Goal: Transaction & Acquisition: Purchase product/service

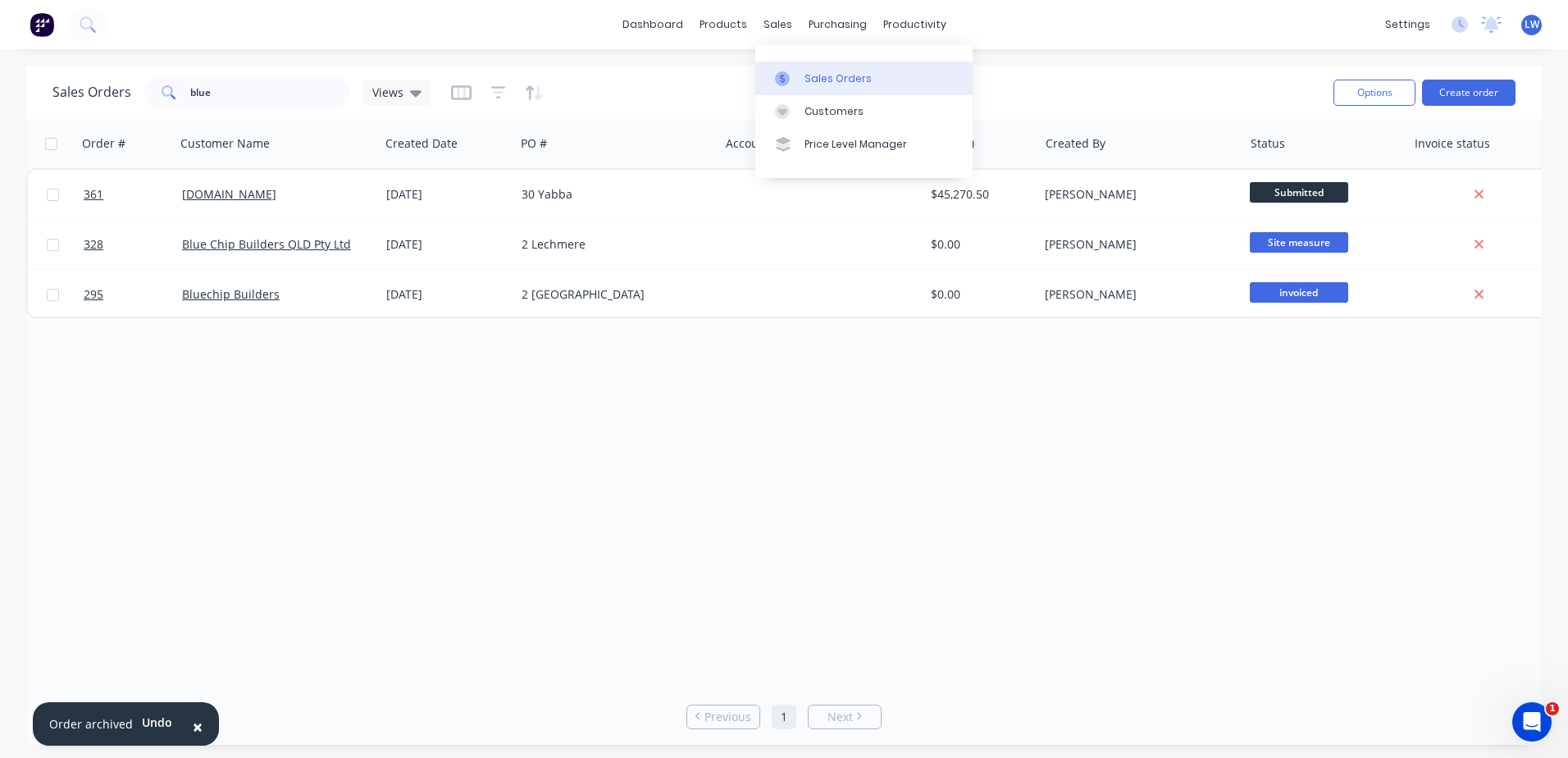
click at [806, 78] on div "Sales Orders" at bounding box center [838, 78] width 67 height 15
click at [816, 78] on div "Sales Orders" at bounding box center [838, 78] width 67 height 15
drag, startPoint x: 253, startPoint y: 91, endPoint x: 37, endPoint y: 82, distance: 216.2
click at [37, 82] on div "Sales Orders blue Views Options Create order" at bounding box center [784, 92] width 1515 height 54
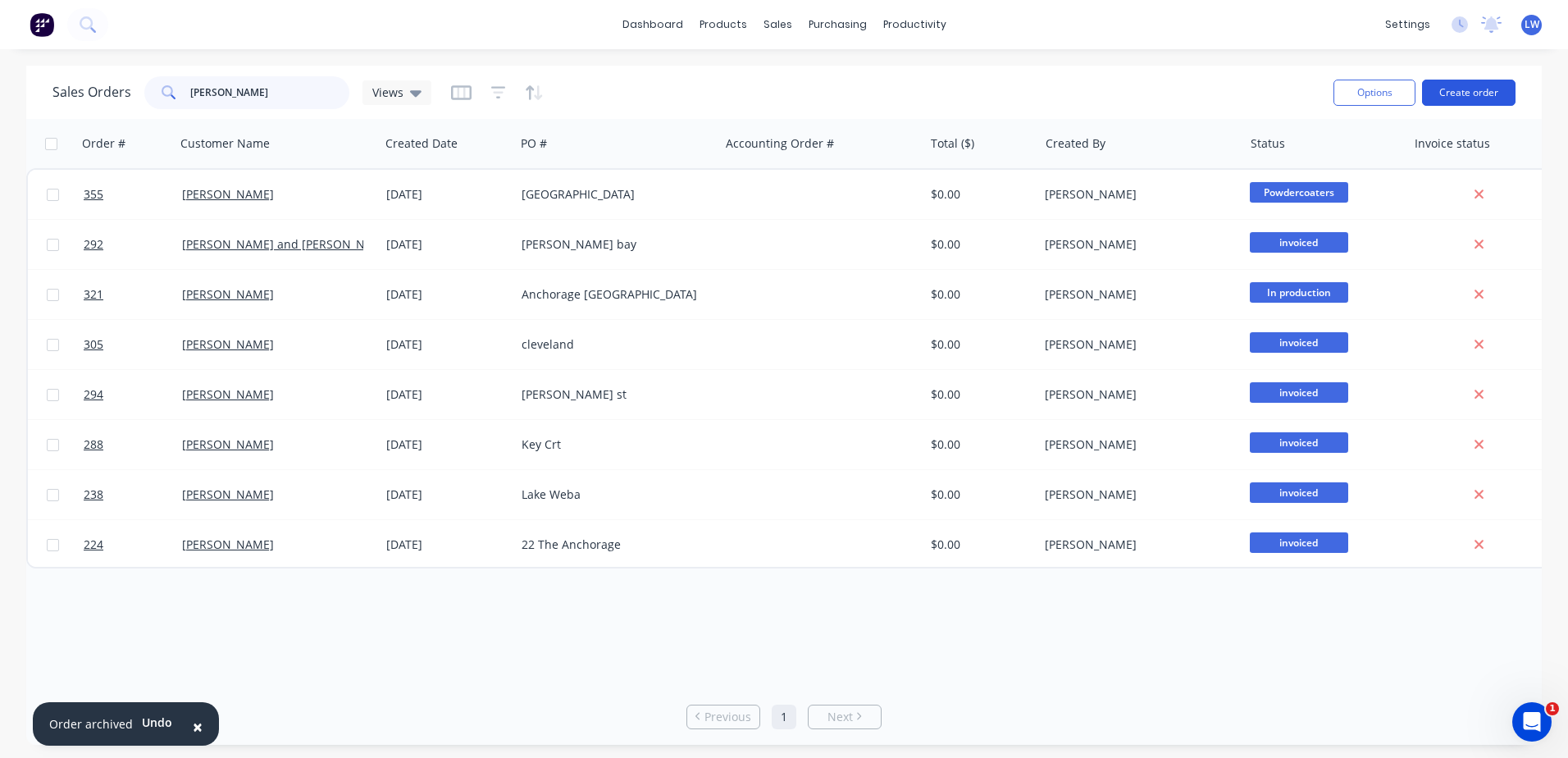
type input "[PERSON_NAME]"
click at [1471, 94] on button "Create order" at bounding box center [1469, 93] width 94 height 26
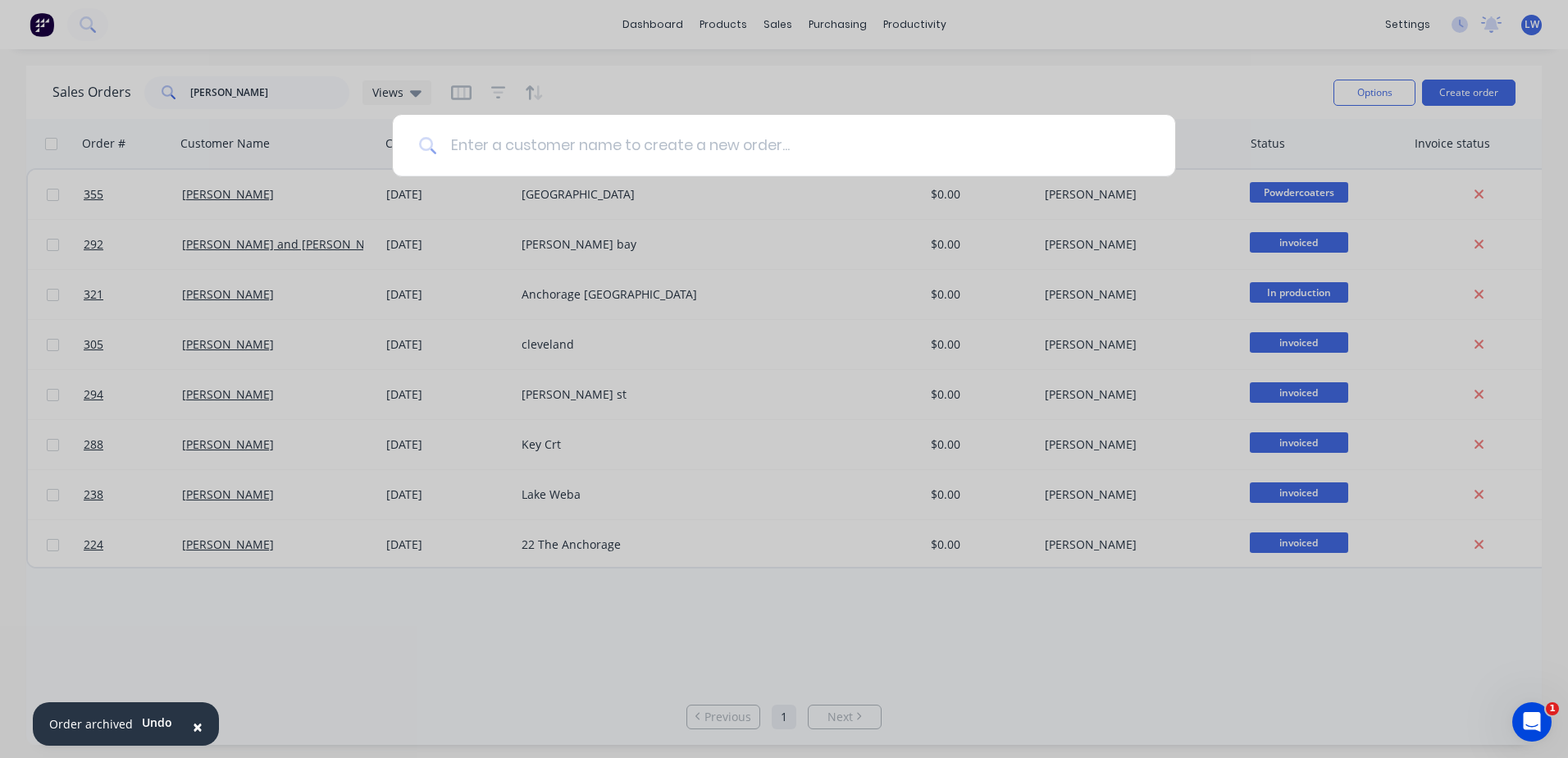
click at [645, 162] on input at bounding box center [793, 145] width 712 height 61
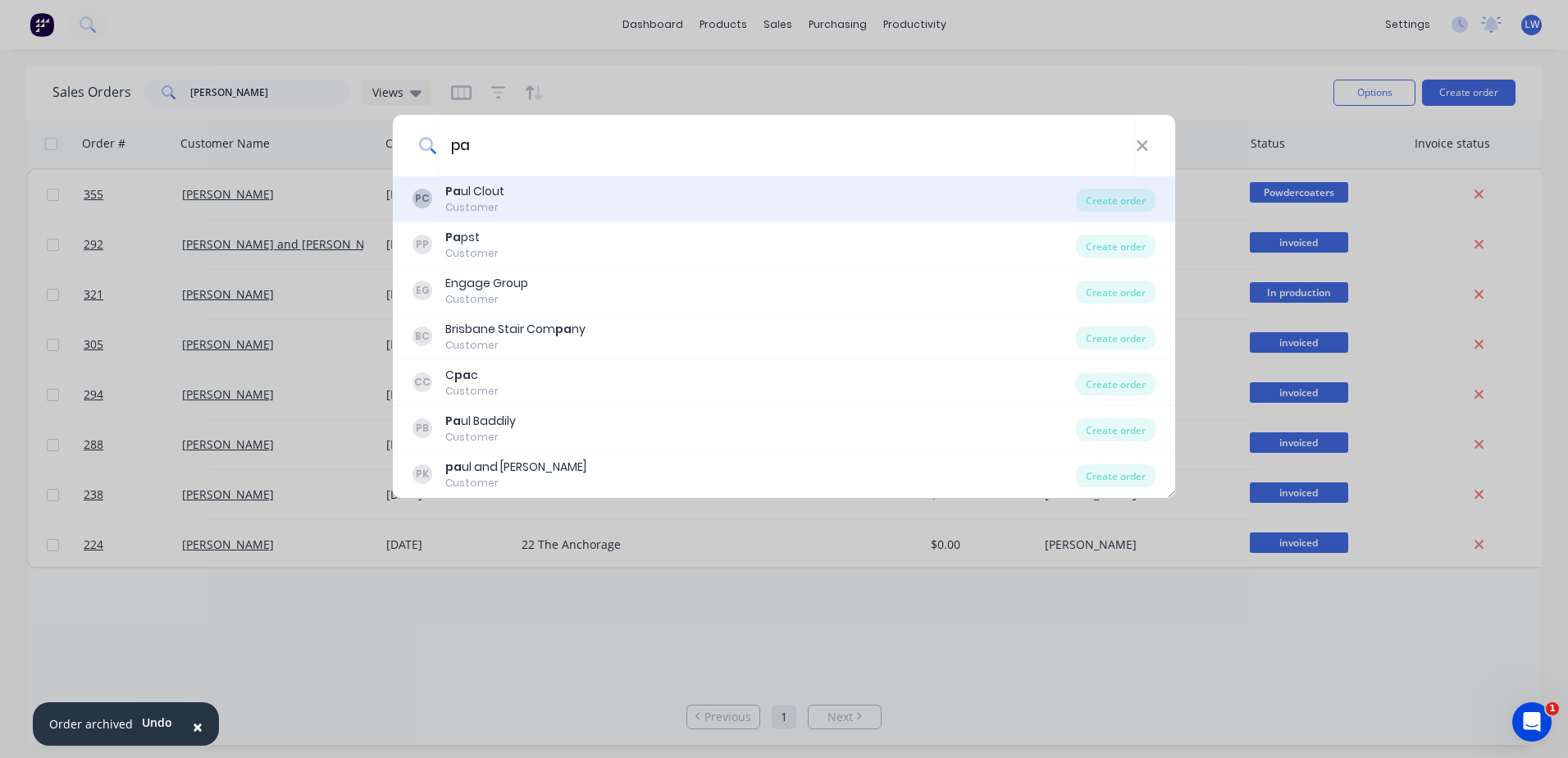
type input "pa"
click at [478, 208] on div "Customer" at bounding box center [475, 207] width 59 height 15
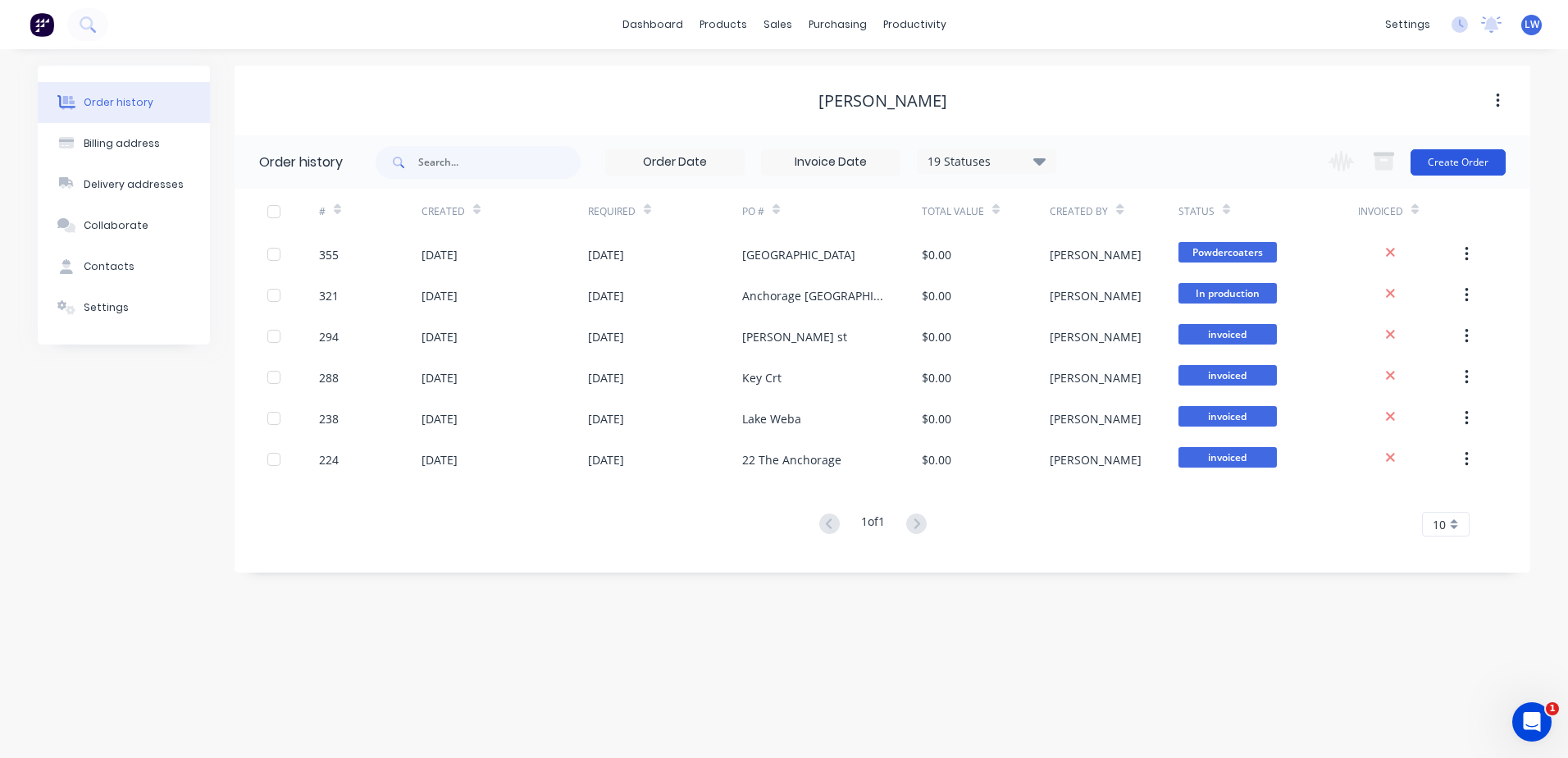
click at [1438, 161] on button "Create Order" at bounding box center [1459, 162] width 96 height 26
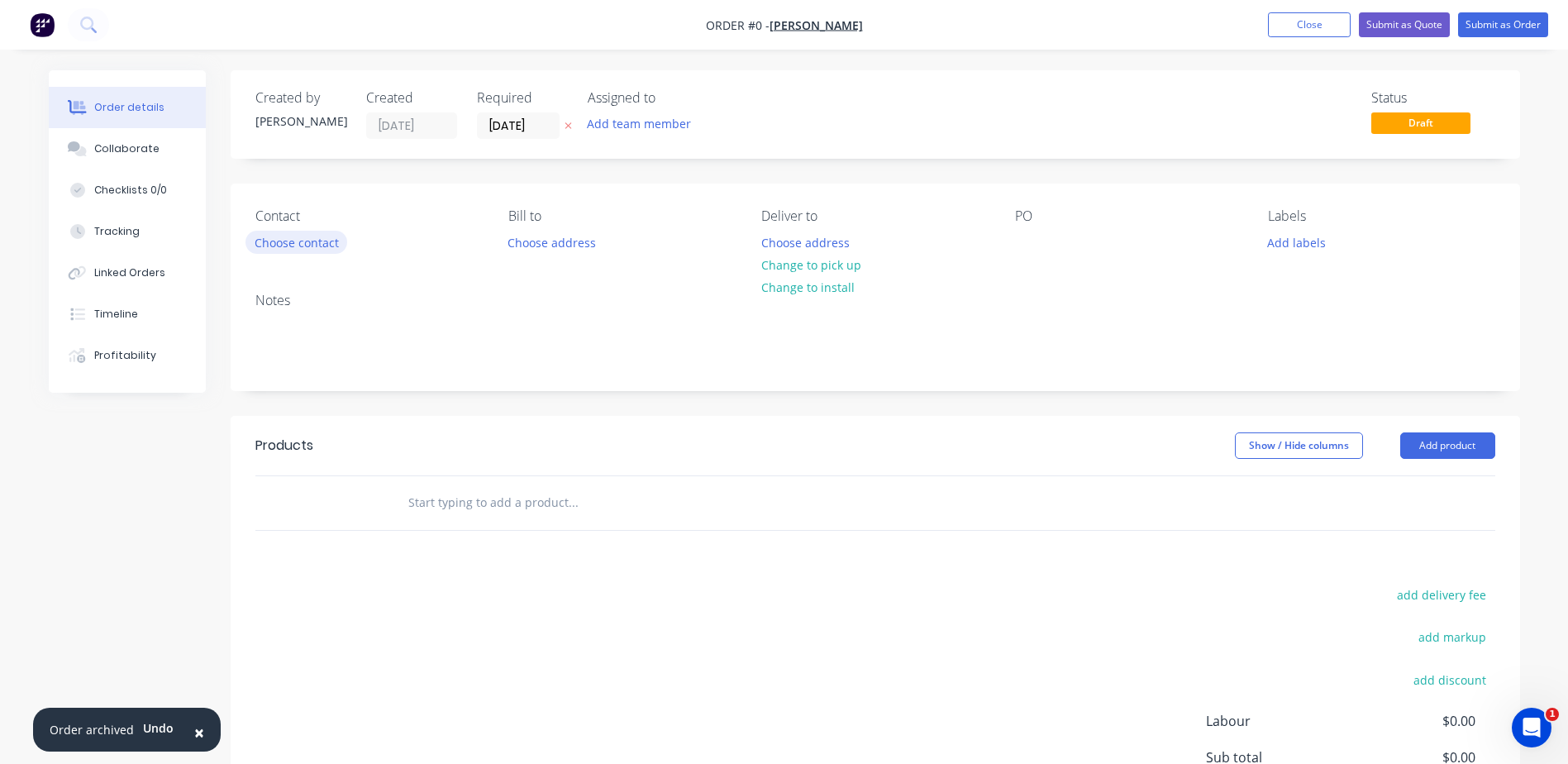
click at [296, 243] on button "Choose contact" at bounding box center [297, 242] width 102 height 23
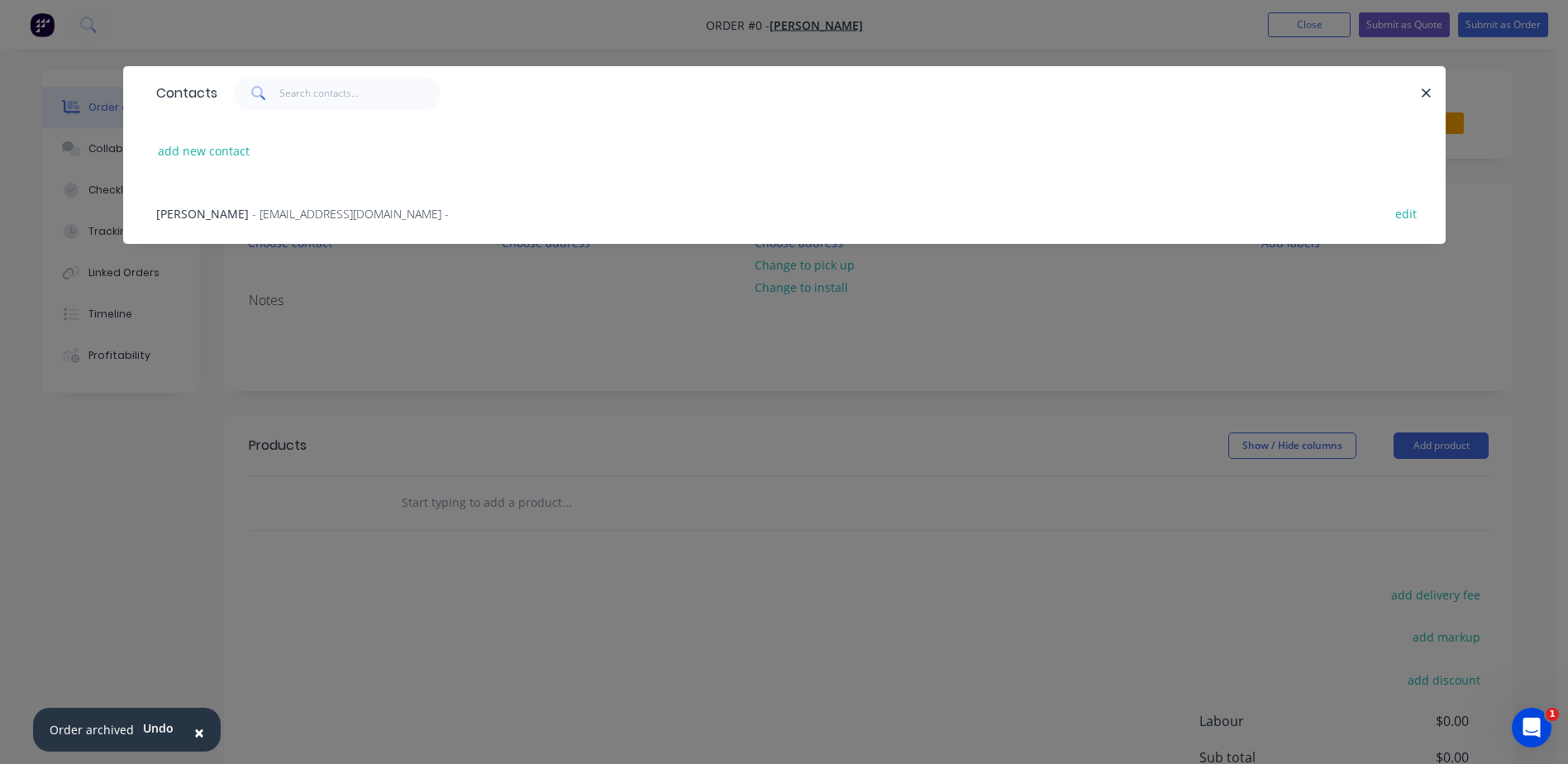
click at [252, 212] on span "- [EMAIL_ADDRESS][DOMAIN_NAME] -" at bounding box center [351, 214] width 196 height 16
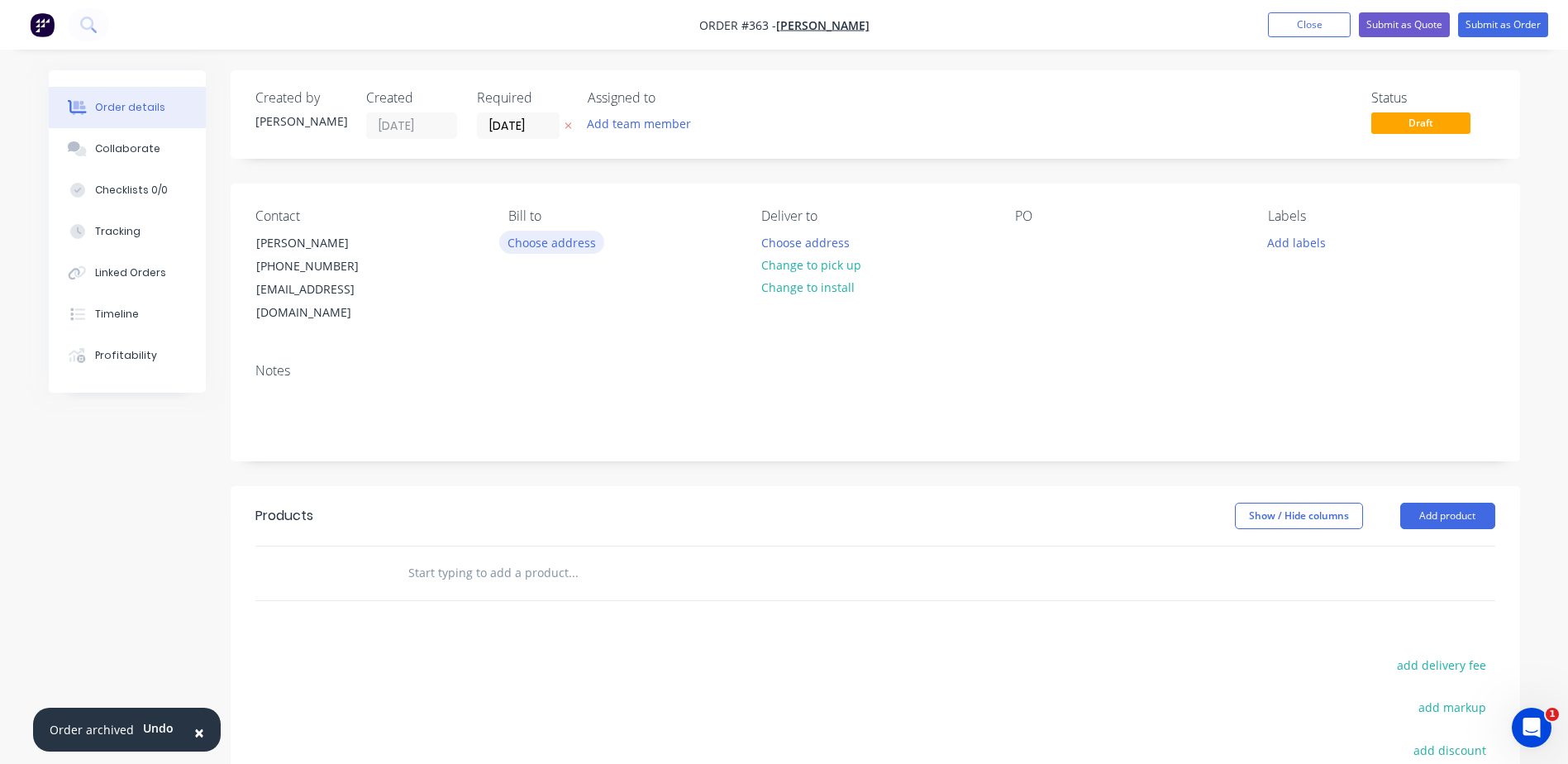
click at [562, 247] on button "Choose address" at bounding box center [552, 242] width 106 height 23
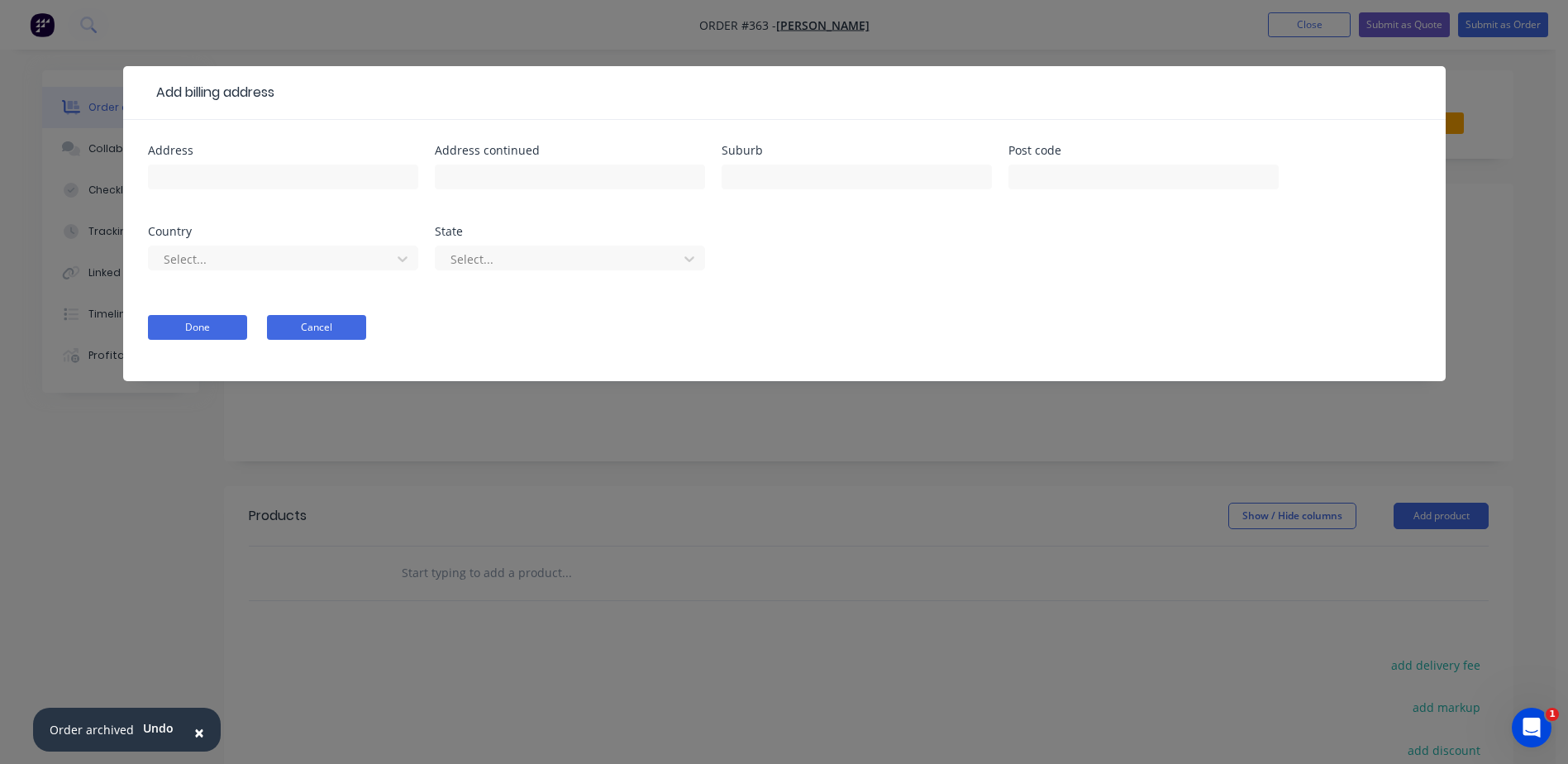
click at [316, 329] on button "Cancel" at bounding box center [316, 327] width 99 height 25
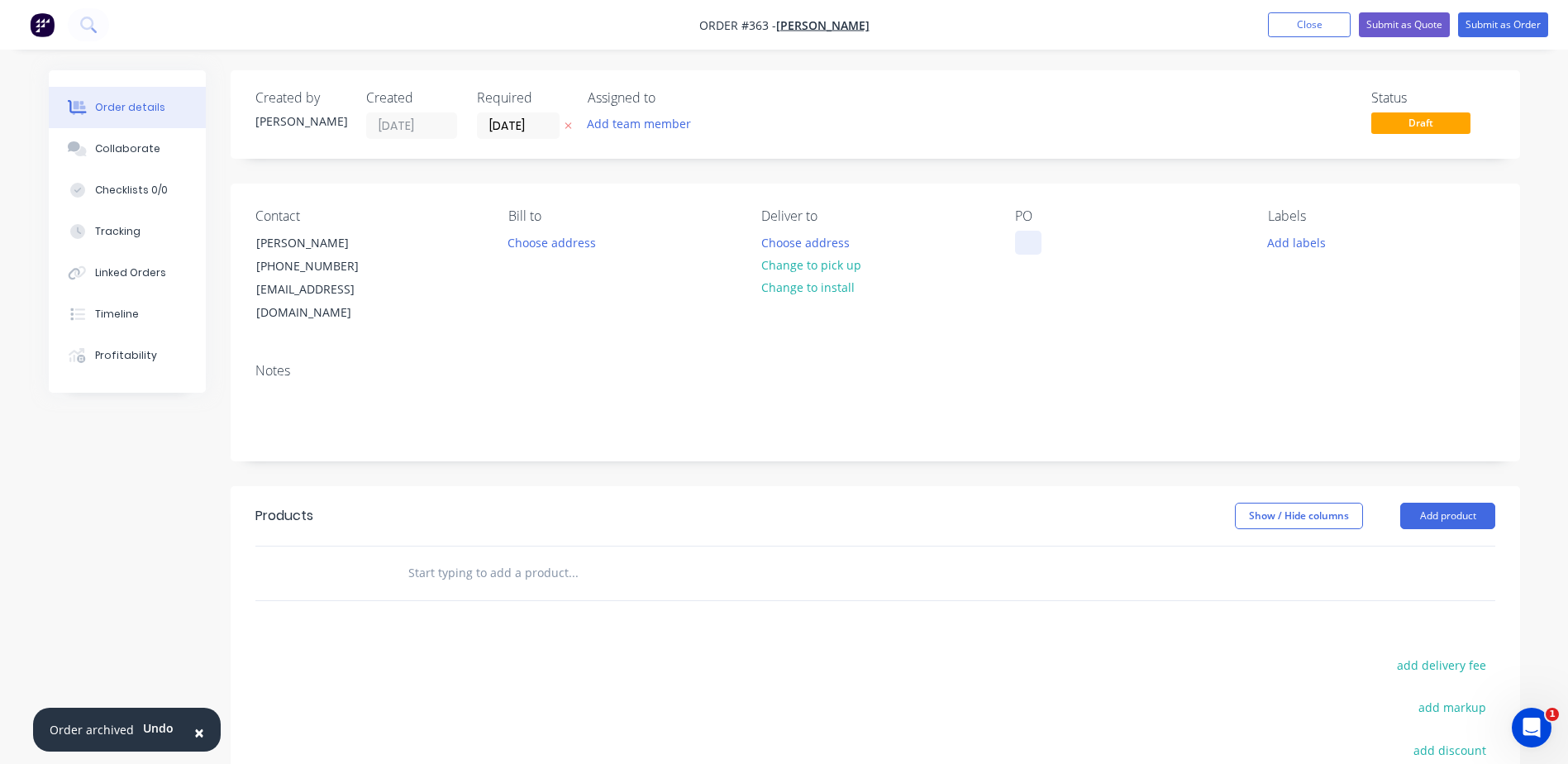
click at [1029, 237] on div at bounding box center [1028, 243] width 27 height 24
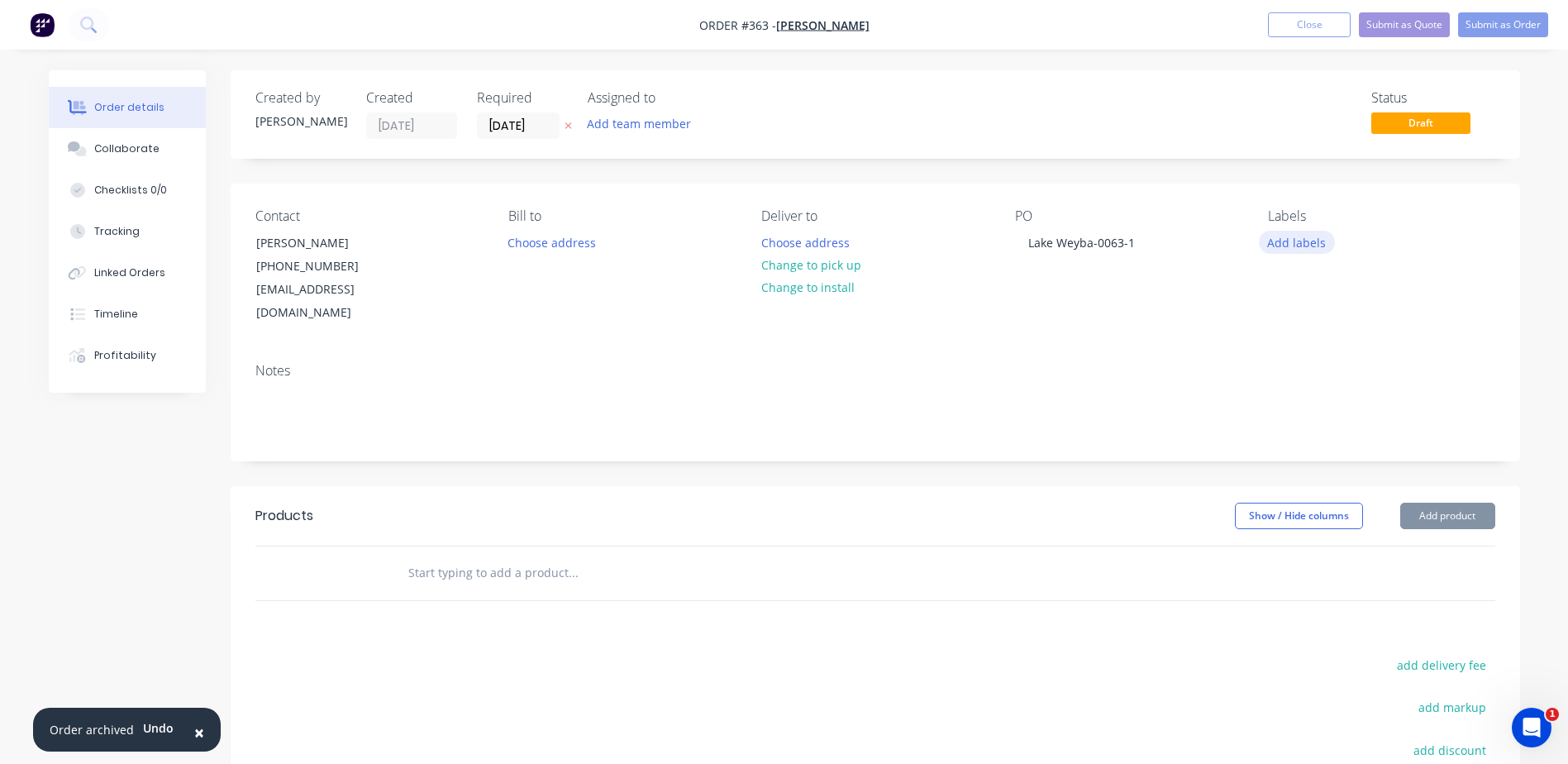
click at [1301, 247] on button "Add labels" at bounding box center [1296, 242] width 76 height 23
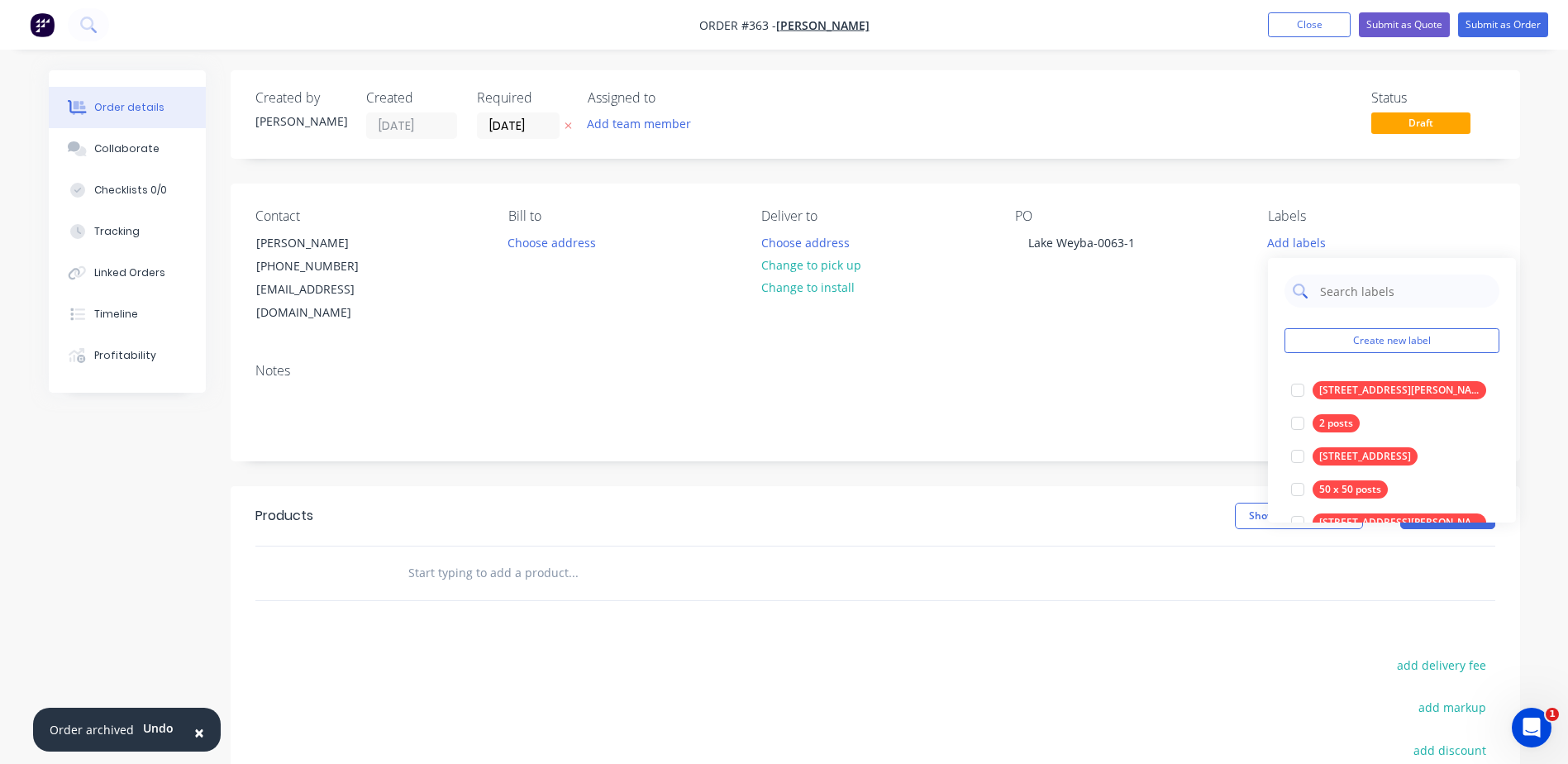
click at [1330, 298] on input "text" at bounding box center [1404, 291] width 173 height 33
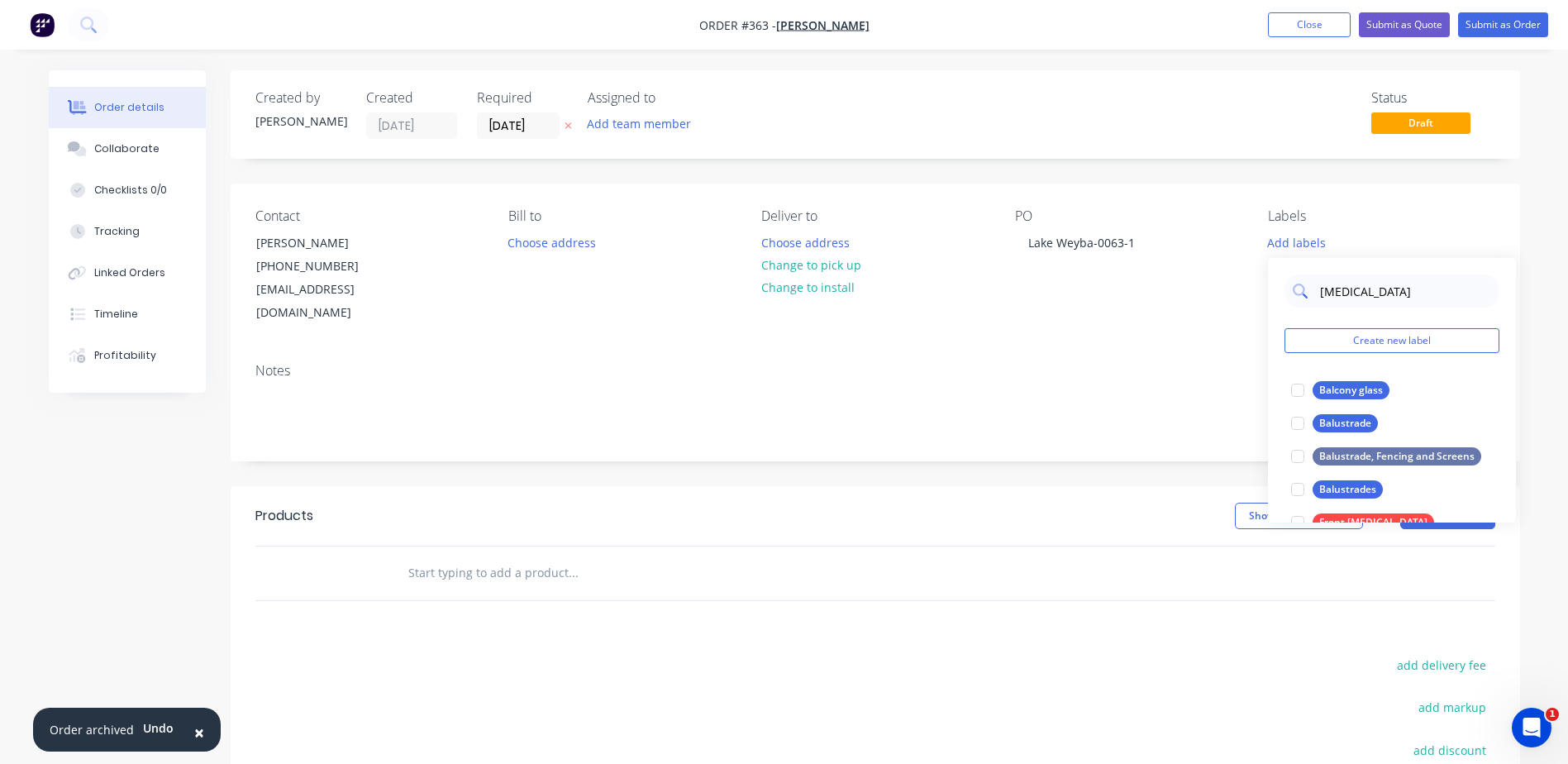
type input "balustrade"
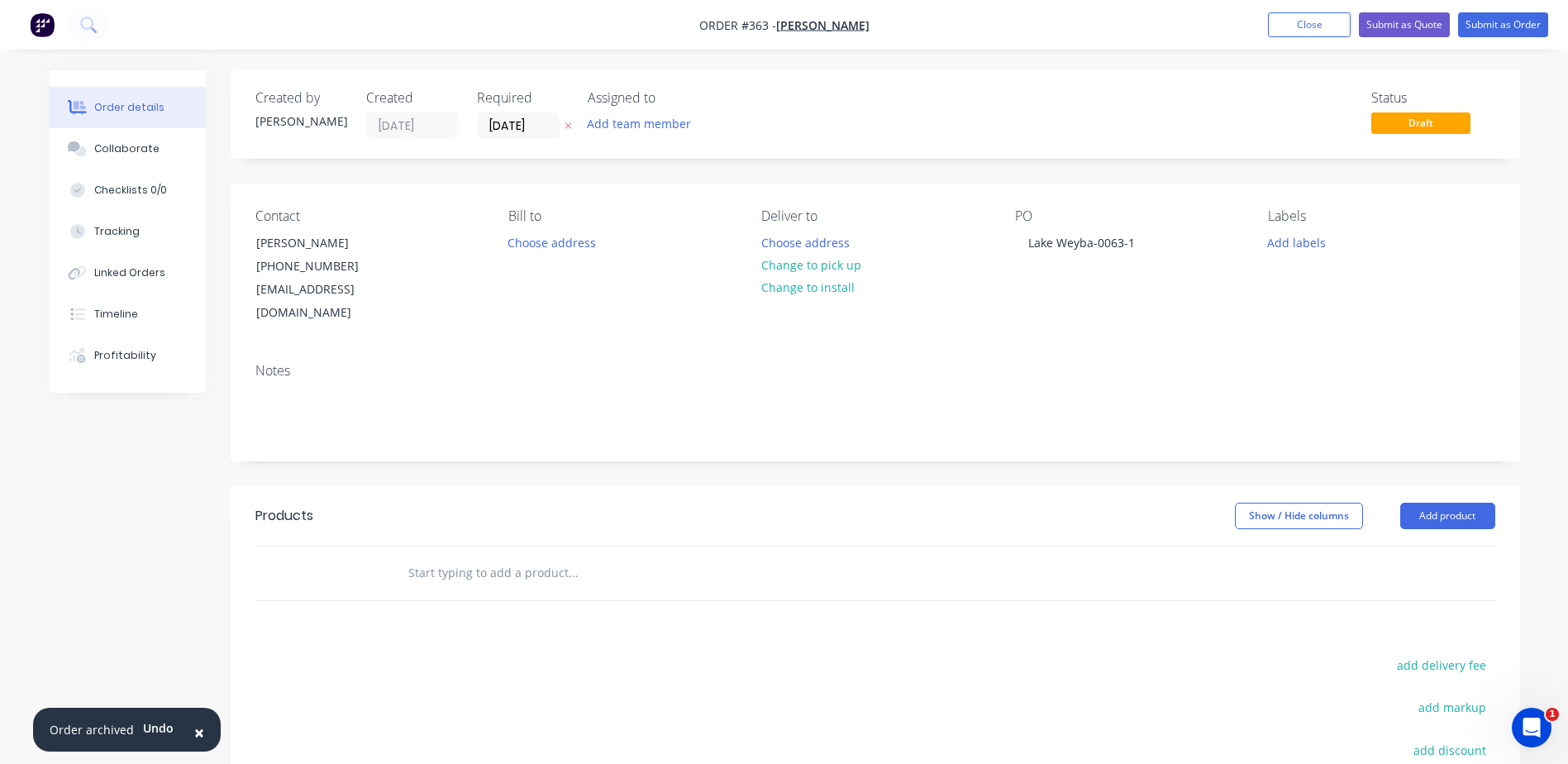
click at [942, 556] on div at bounding box center [684, 573] width 582 height 33
click at [1427, 503] on button "Add product" at bounding box center [1447, 516] width 95 height 27
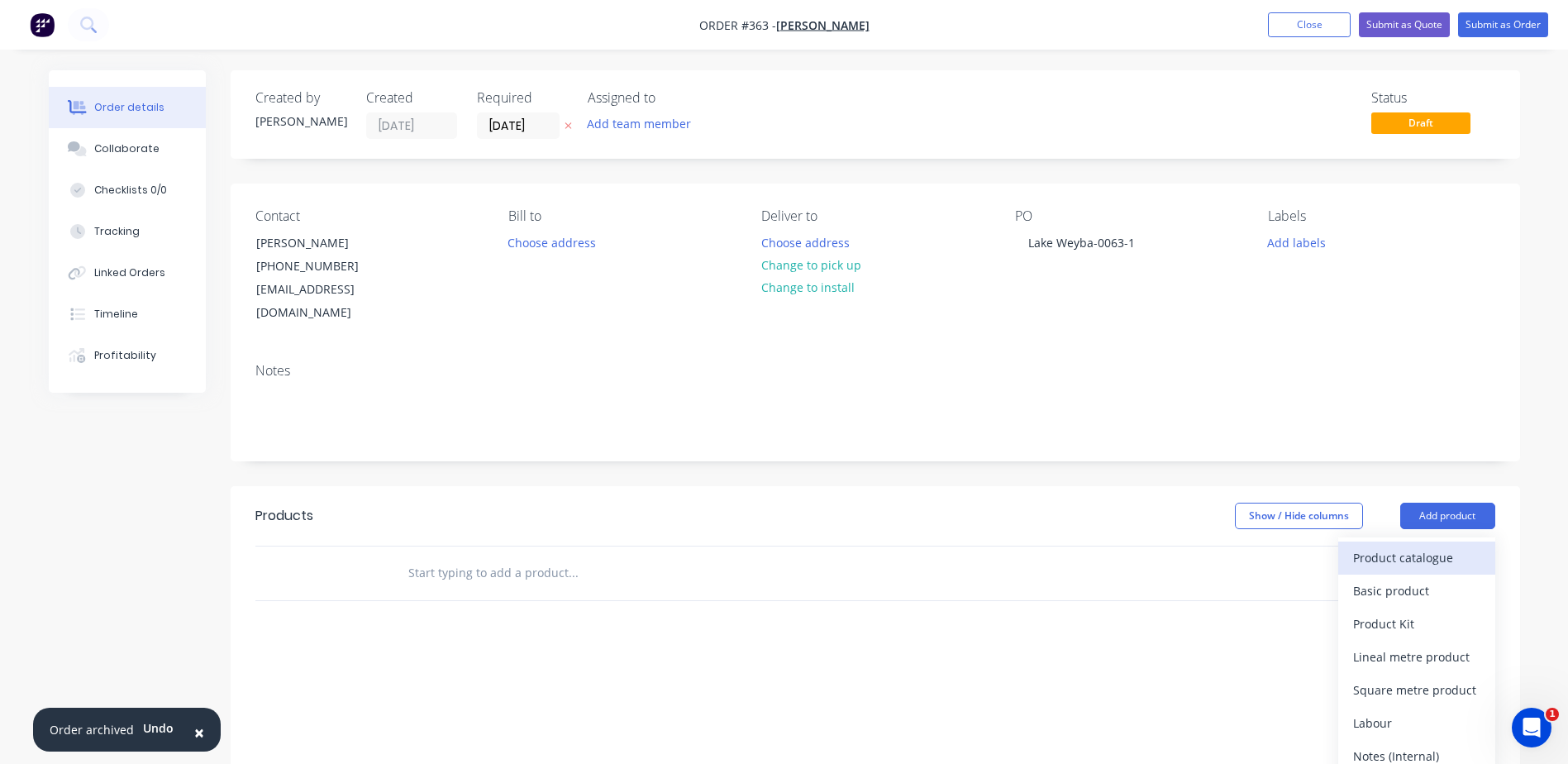
click at [1422, 545] on div "Product catalogue" at bounding box center [1417, 557] width 128 height 24
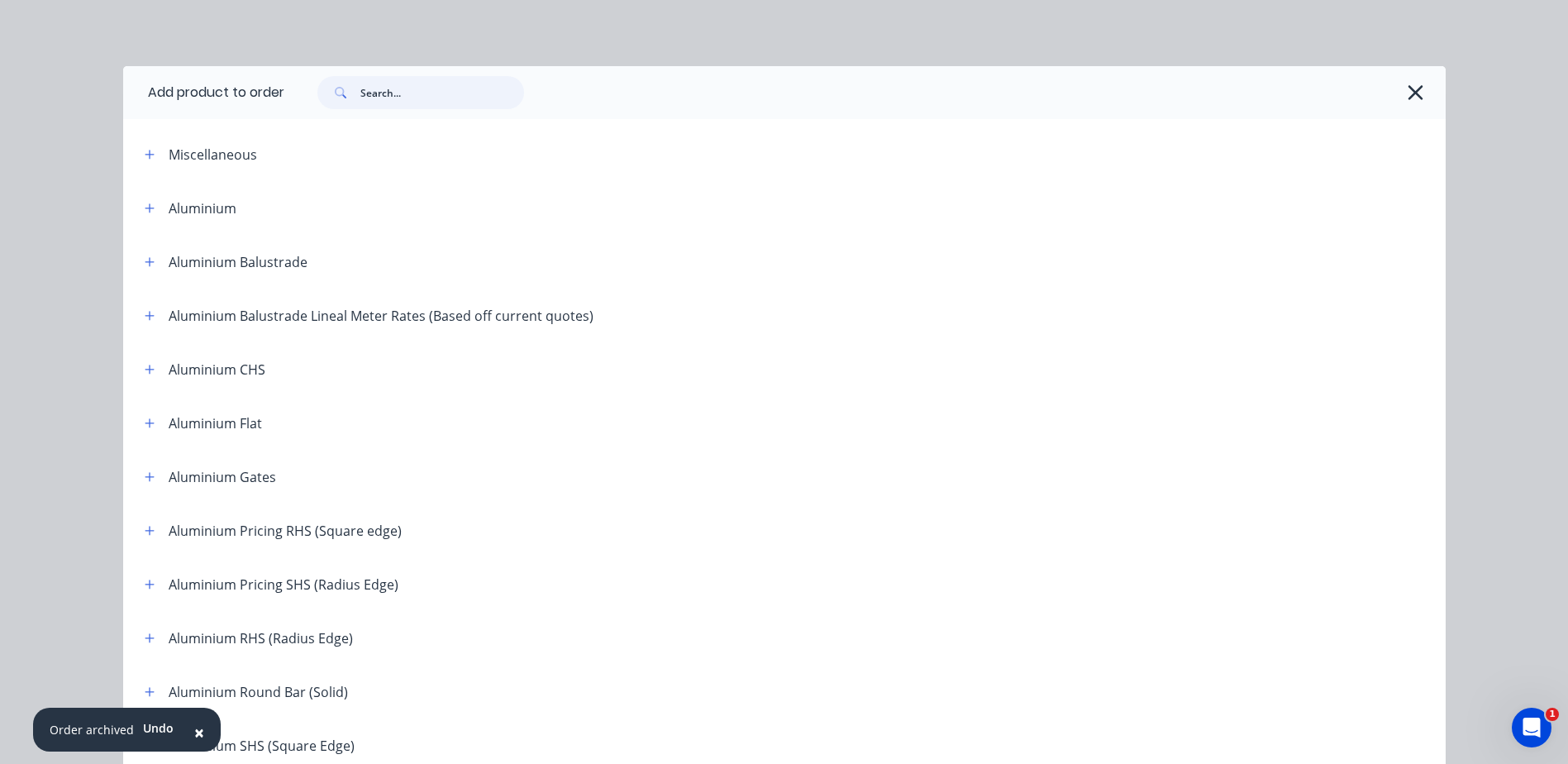
click at [360, 99] on input "text" at bounding box center [442, 92] width 164 height 33
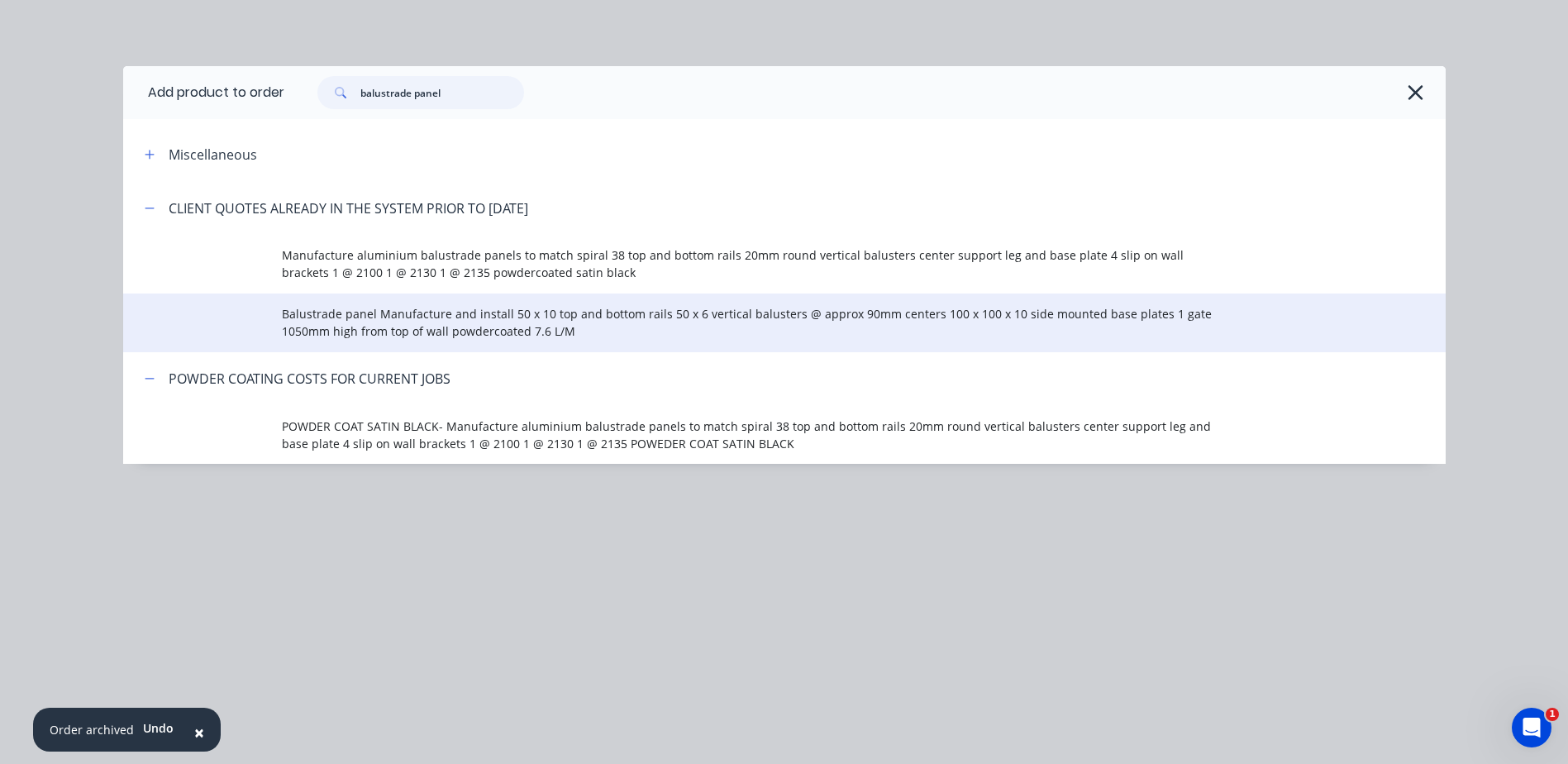
type input "balustrade panel"
click at [365, 317] on span "Balustrade panel Manufacture and install 50 x 10 top and bottom rails 50 x 6 ve…" at bounding box center [747, 322] width 931 height 34
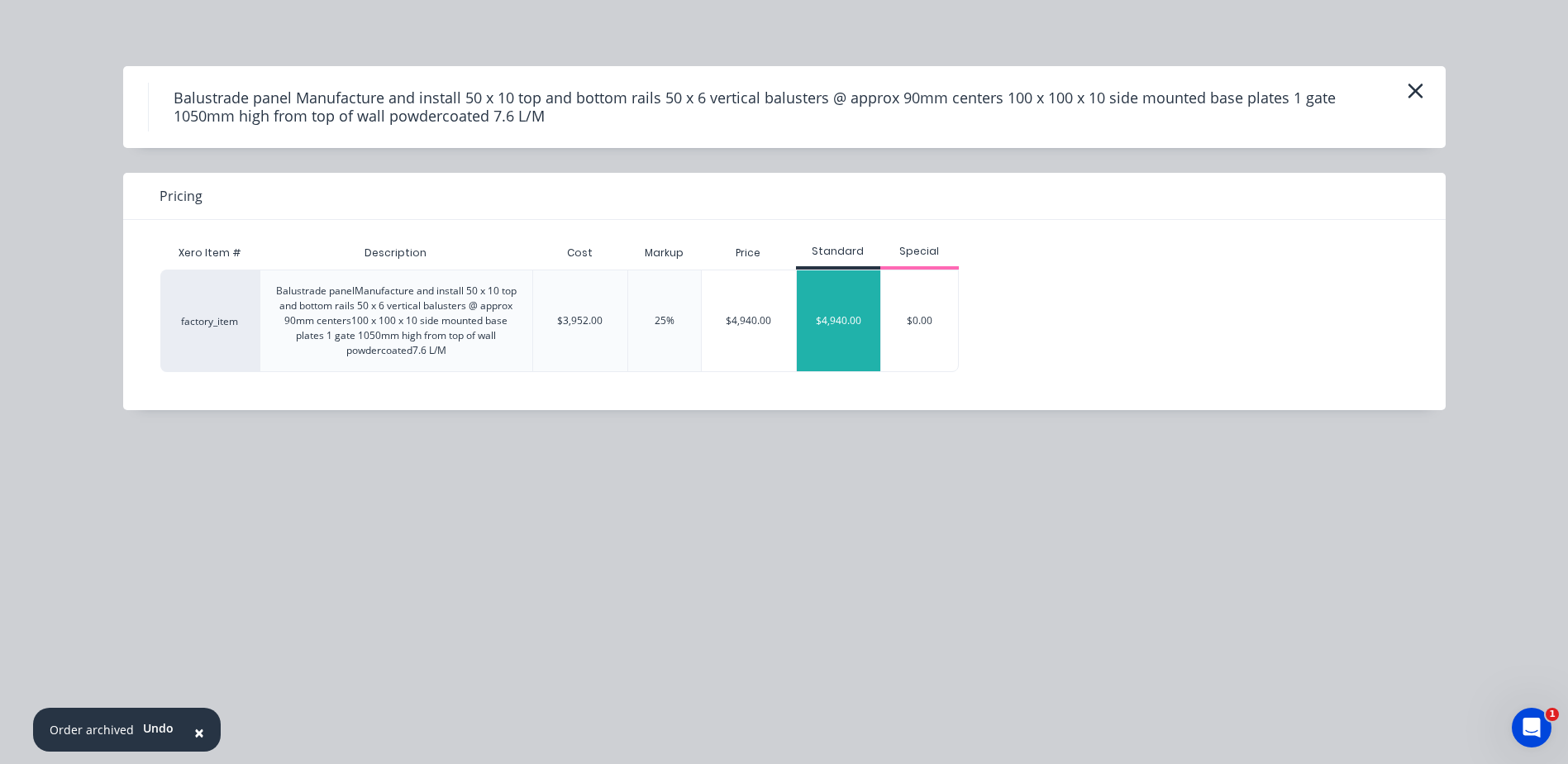
click at [824, 300] on div "$4,940.00" at bounding box center [838, 320] width 83 height 101
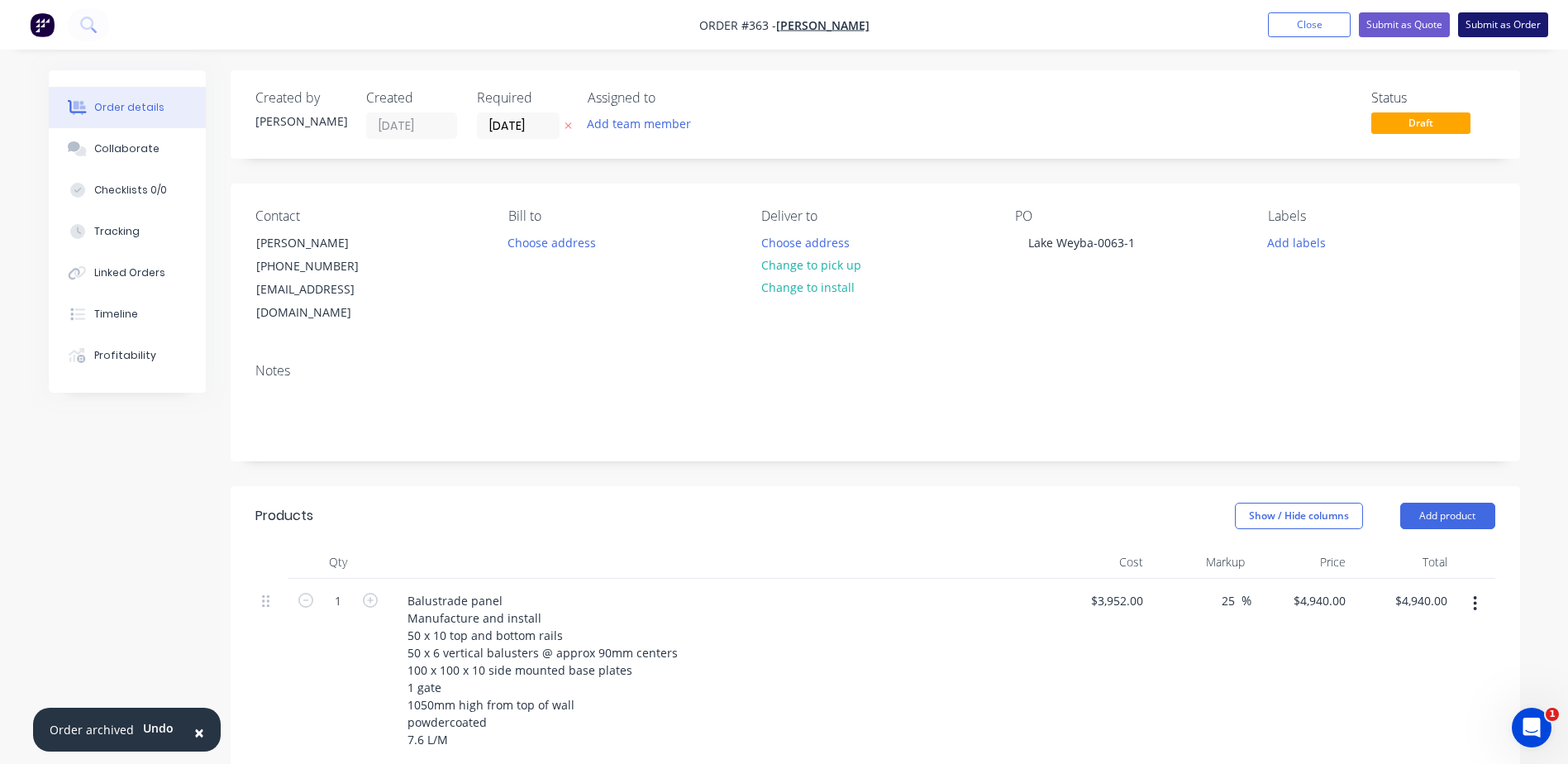
click at [1490, 24] on button "Submit as Order" at bounding box center [1503, 25] width 90 height 25
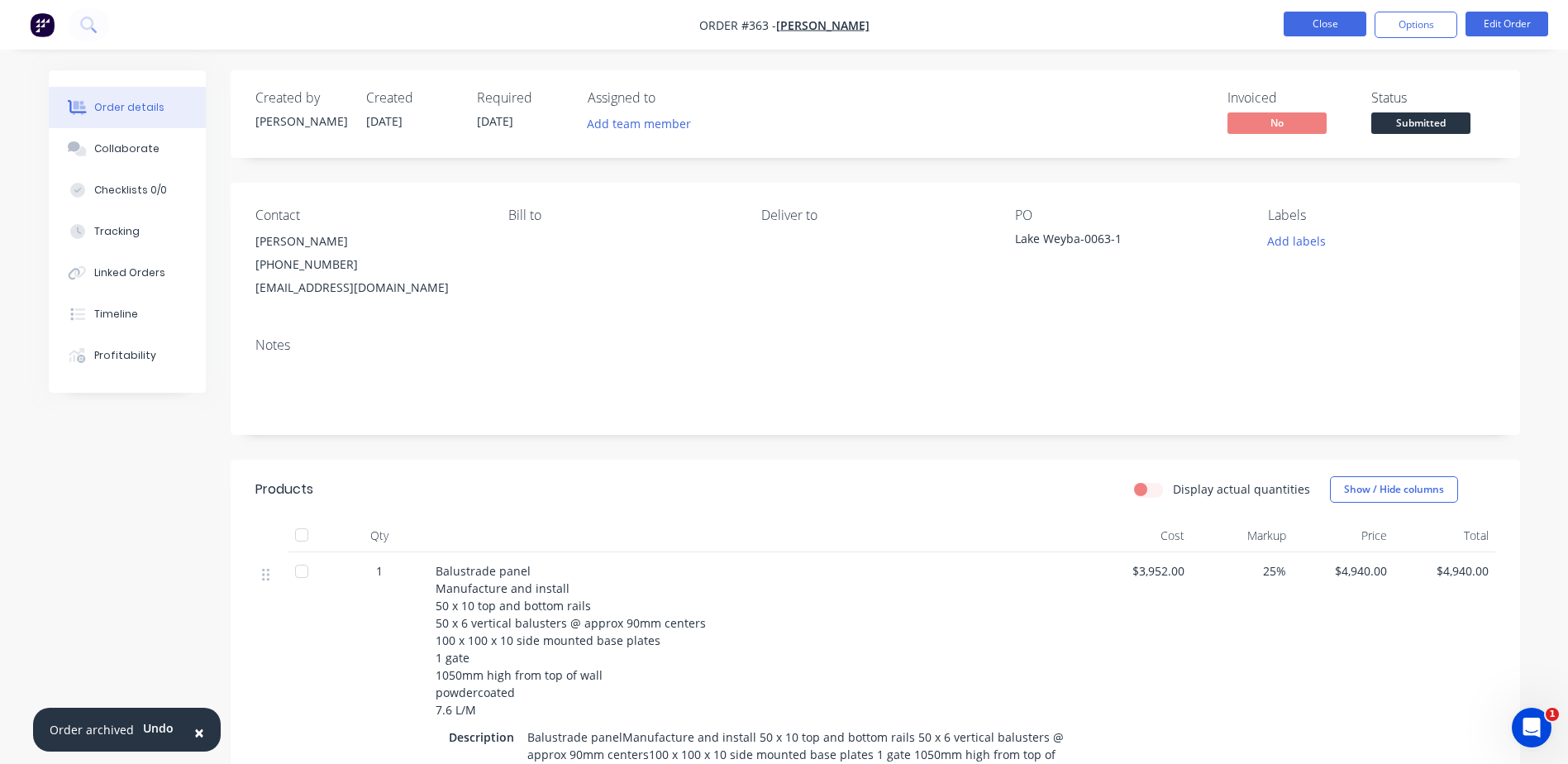
click at [1340, 27] on button "Close" at bounding box center [1325, 24] width 82 height 25
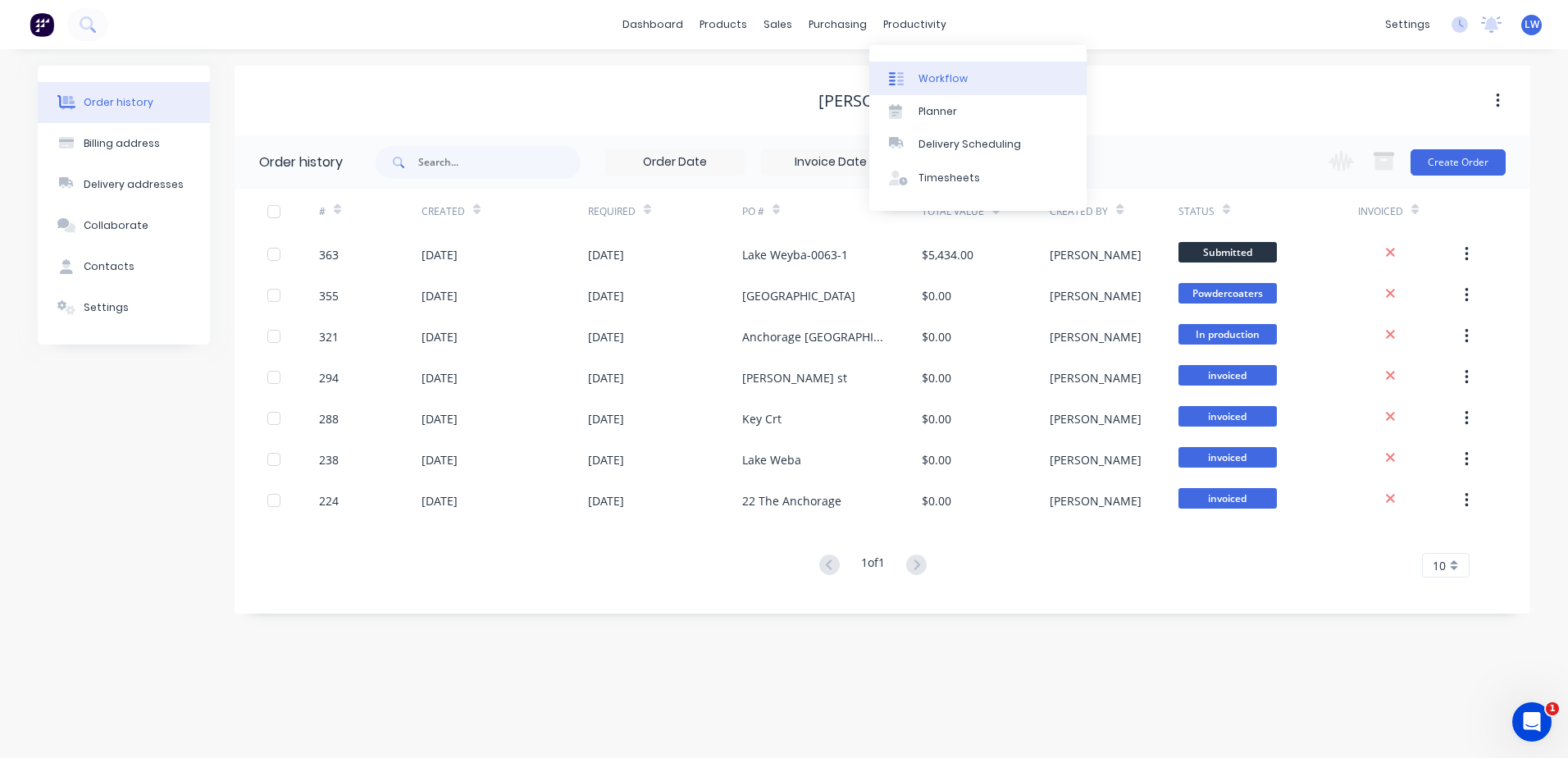
click at [937, 77] on div "Workflow" at bounding box center [943, 78] width 49 height 15
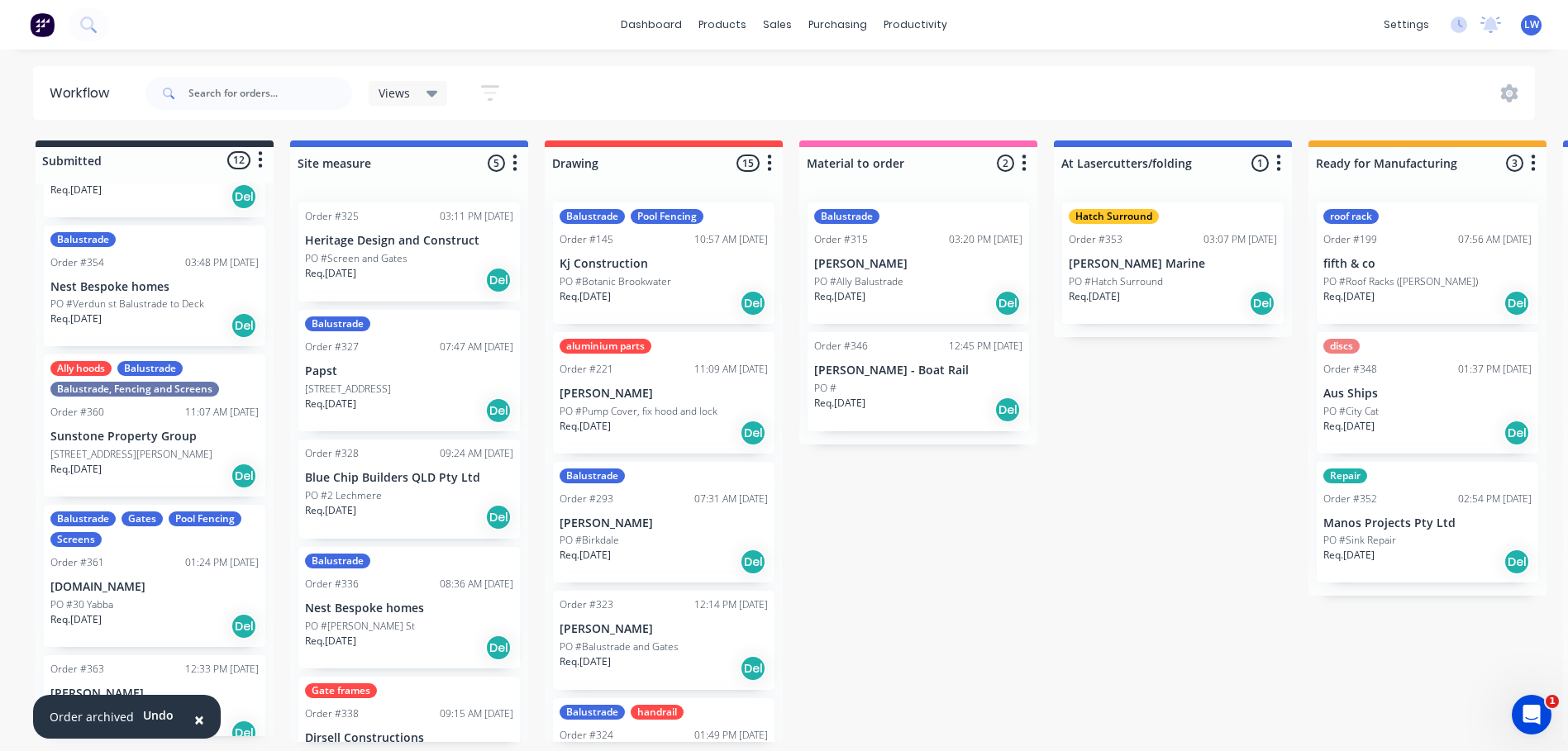
scroll to position [1004, 0]
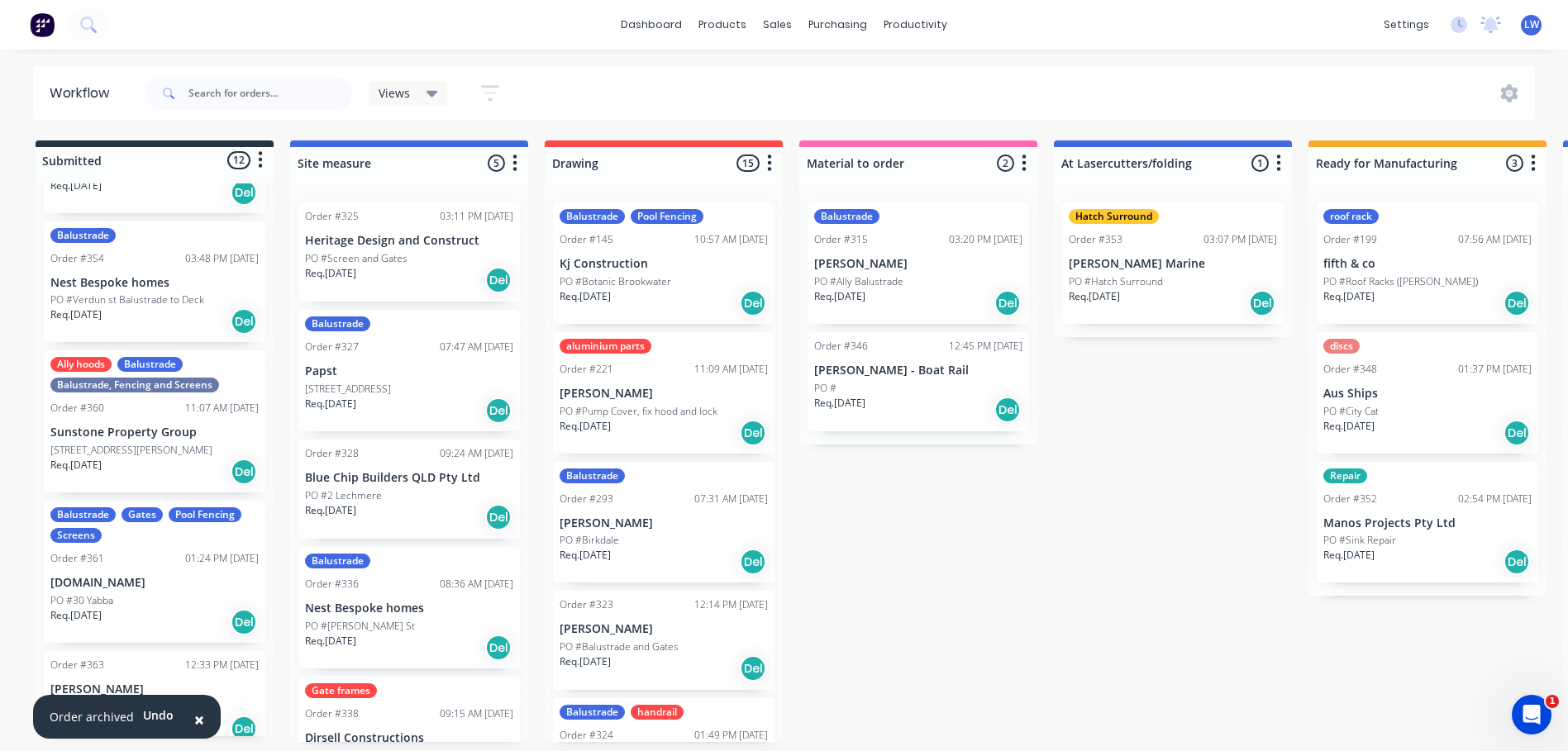
click at [147, 666] on div "Order #363 12:33 PM [DATE] [PERSON_NAME] Clout [GEOGRAPHIC_DATA] Weyba-0063-1 R…" at bounding box center [155, 700] width 222 height 99
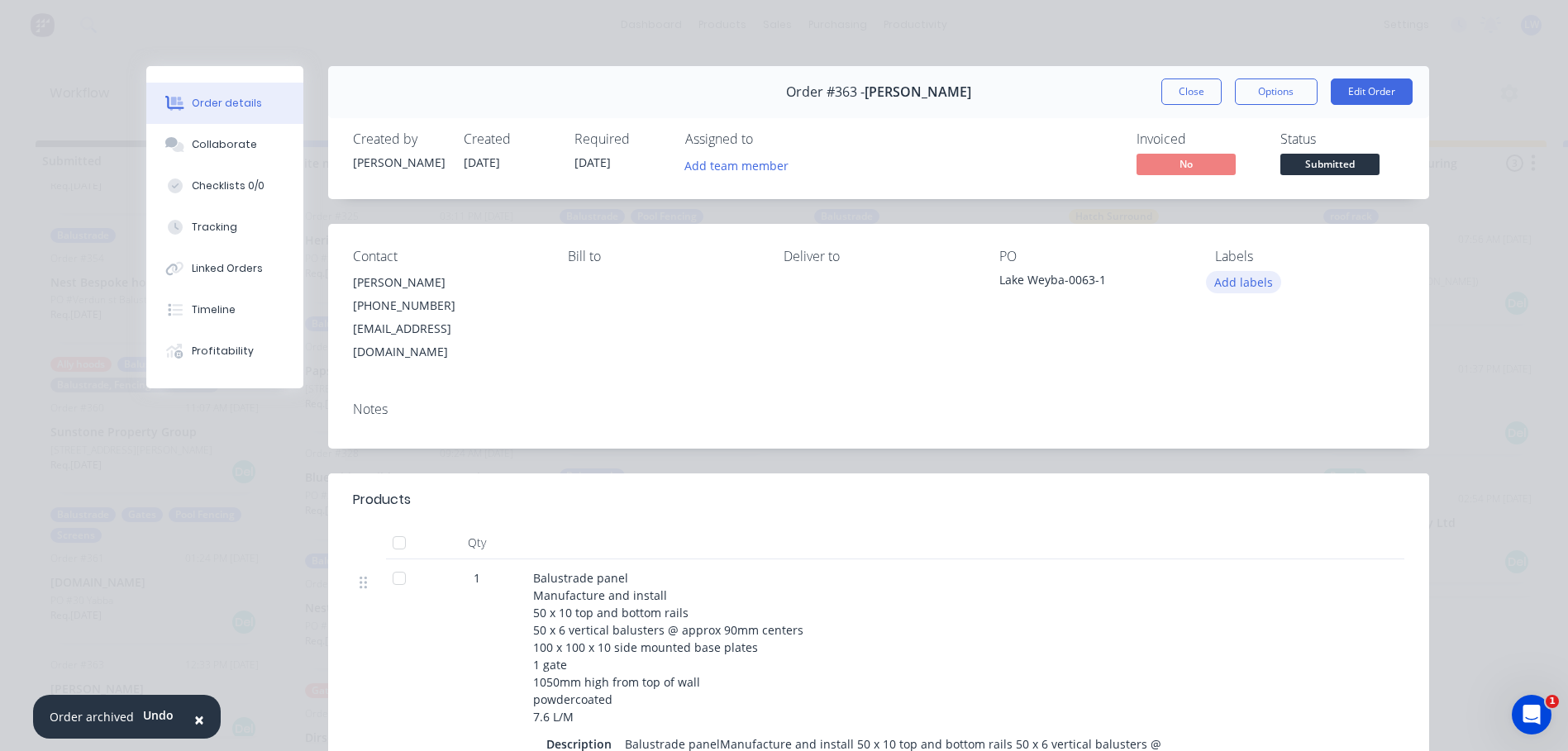
click at [1225, 281] on button "Add labels" at bounding box center [1243, 282] width 76 height 23
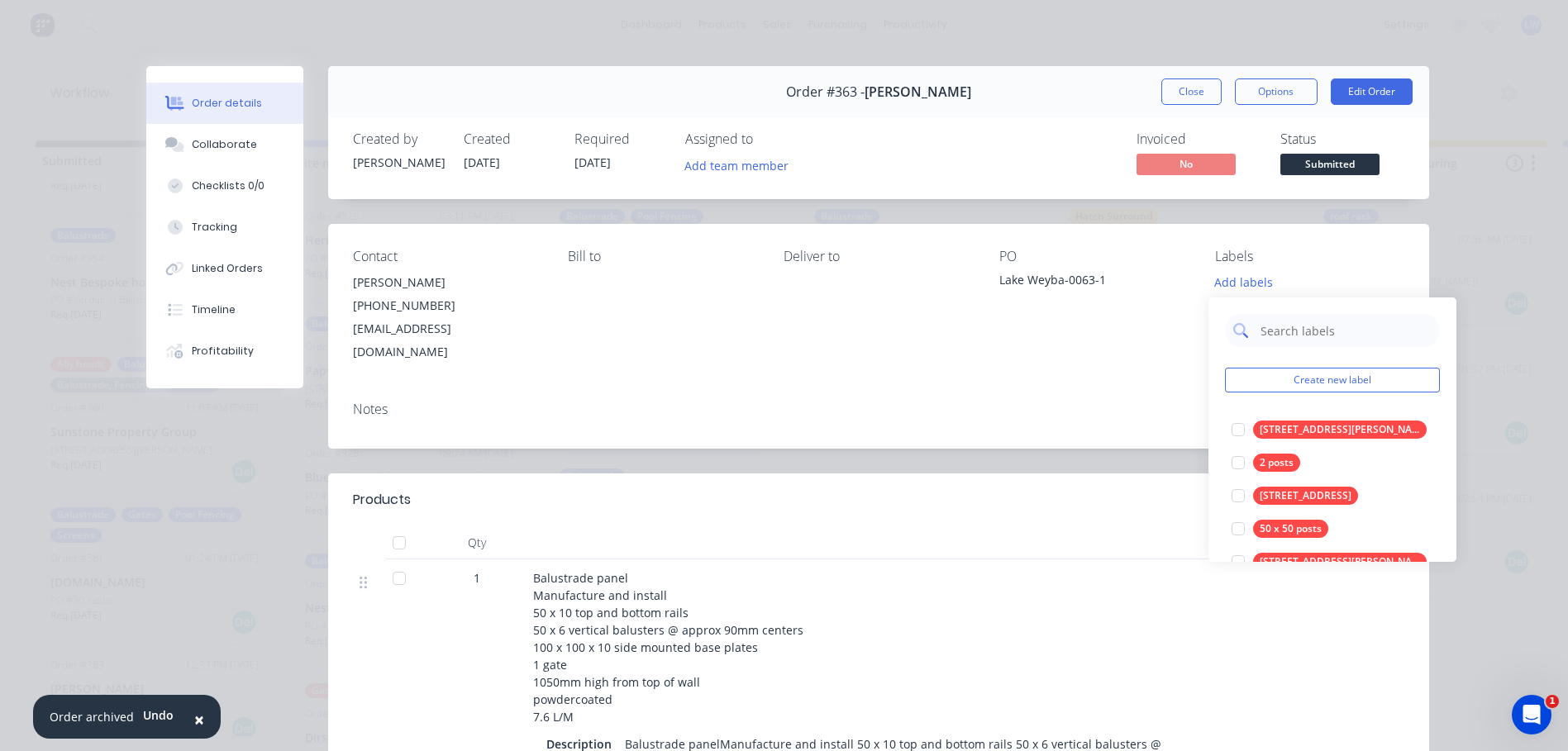
click at [1248, 326] on div at bounding box center [1331, 331] width 215 height 33
click at [1278, 335] on input "text" at bounding box center [1345, 331] width 173 height 33
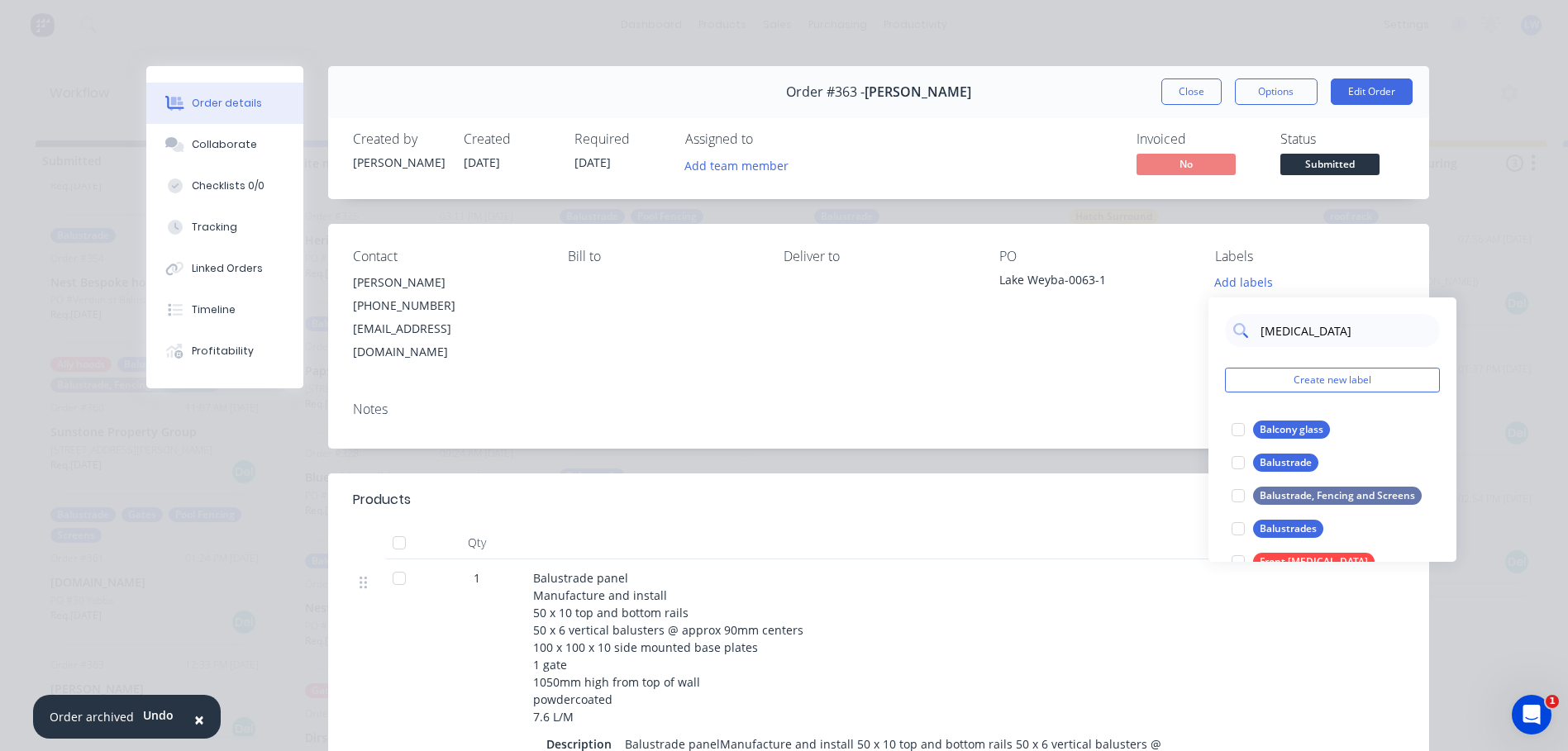
type input "balustrade"
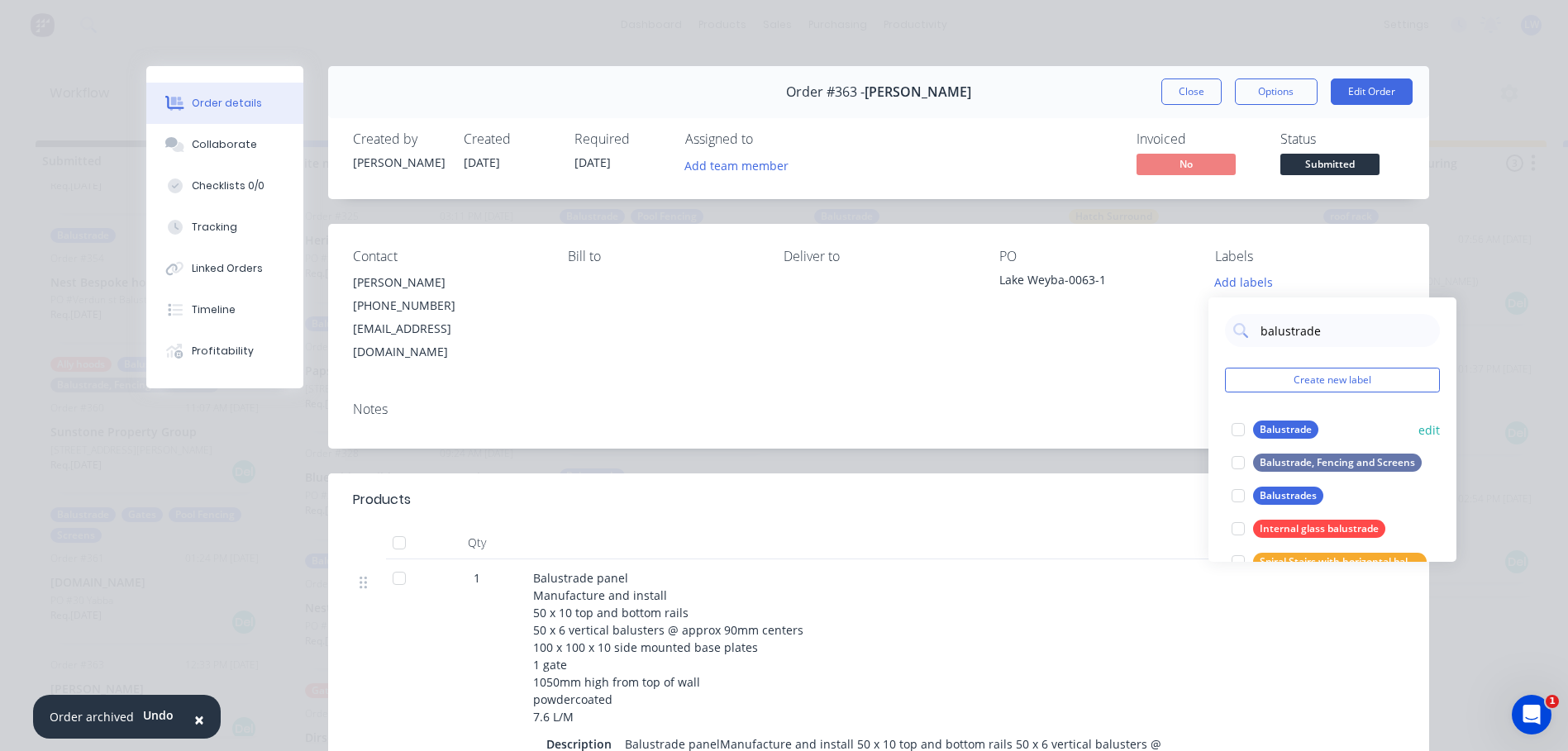
click at [1294, 428] on div "Balustrade" at bounding box center [1285, 429] width 65 height 19
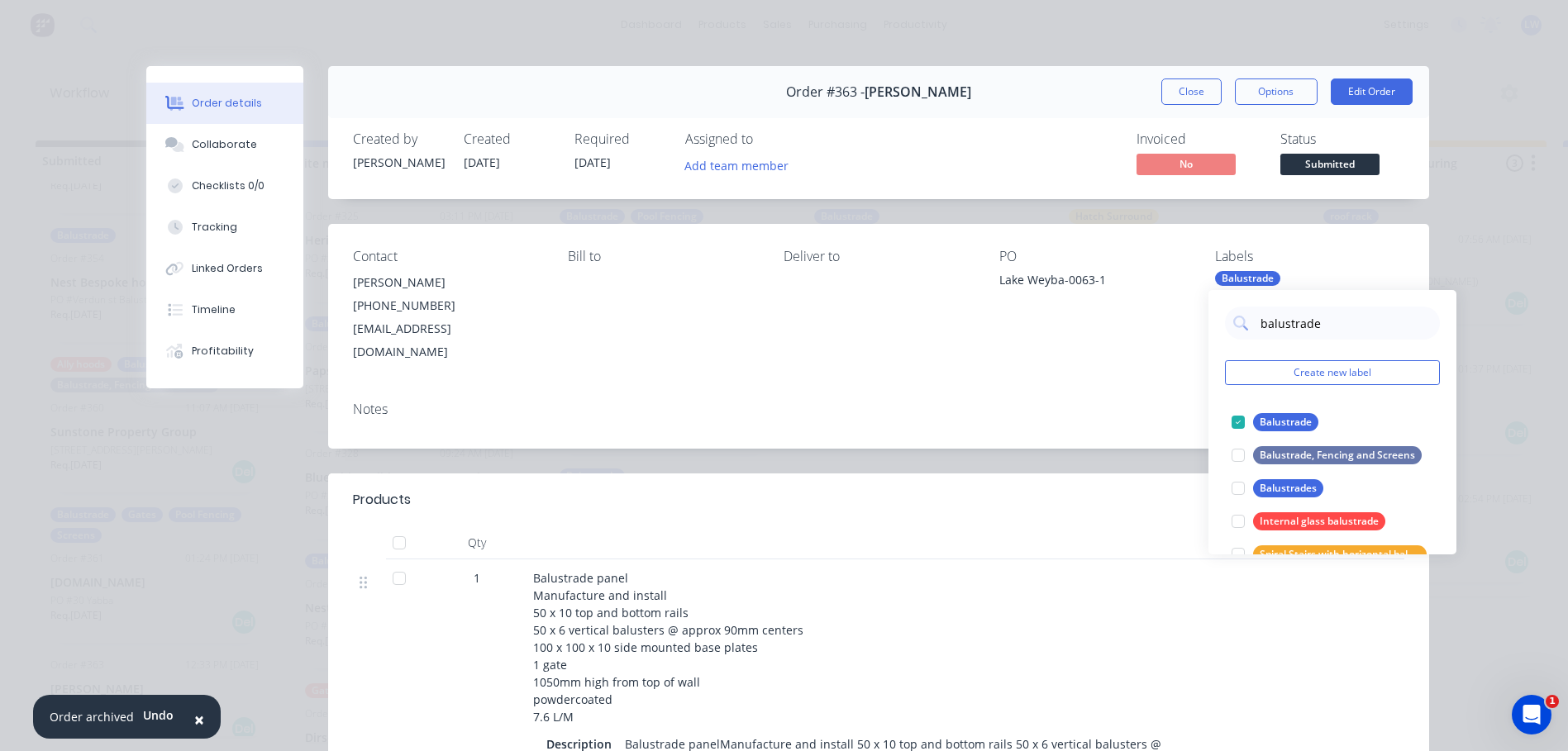
click at [1071, 359] on div "Contact [PERSON_NAME] [PHONE_NUMBER] [EMAIL_ADDRESS][DOMAIN_NAME] Bill to Deliv…" at bounding box center [878, 305] width 1101 height 164
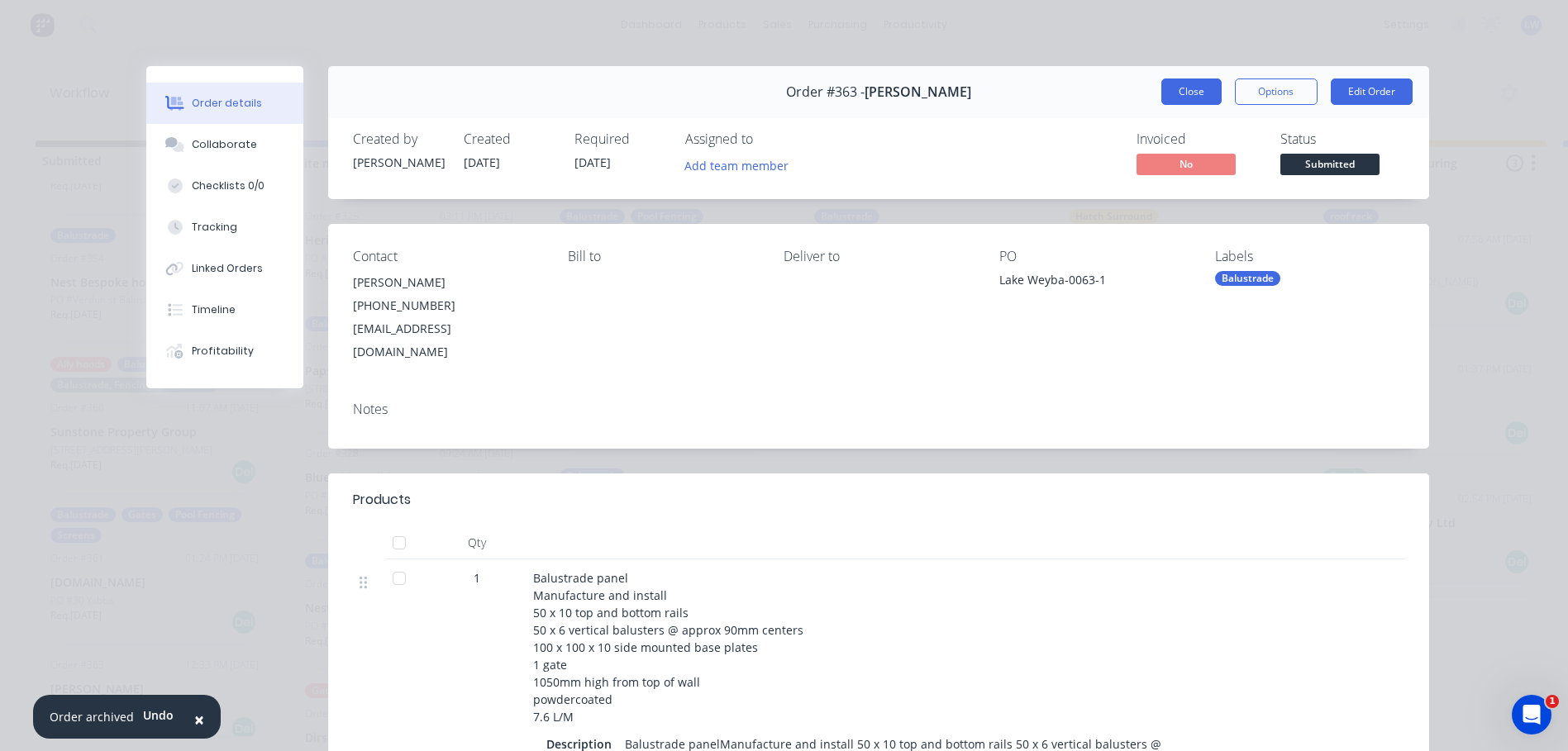
click at [1166, 90] on button "Close" at bounding box center [1190, 91] width 60 height 27
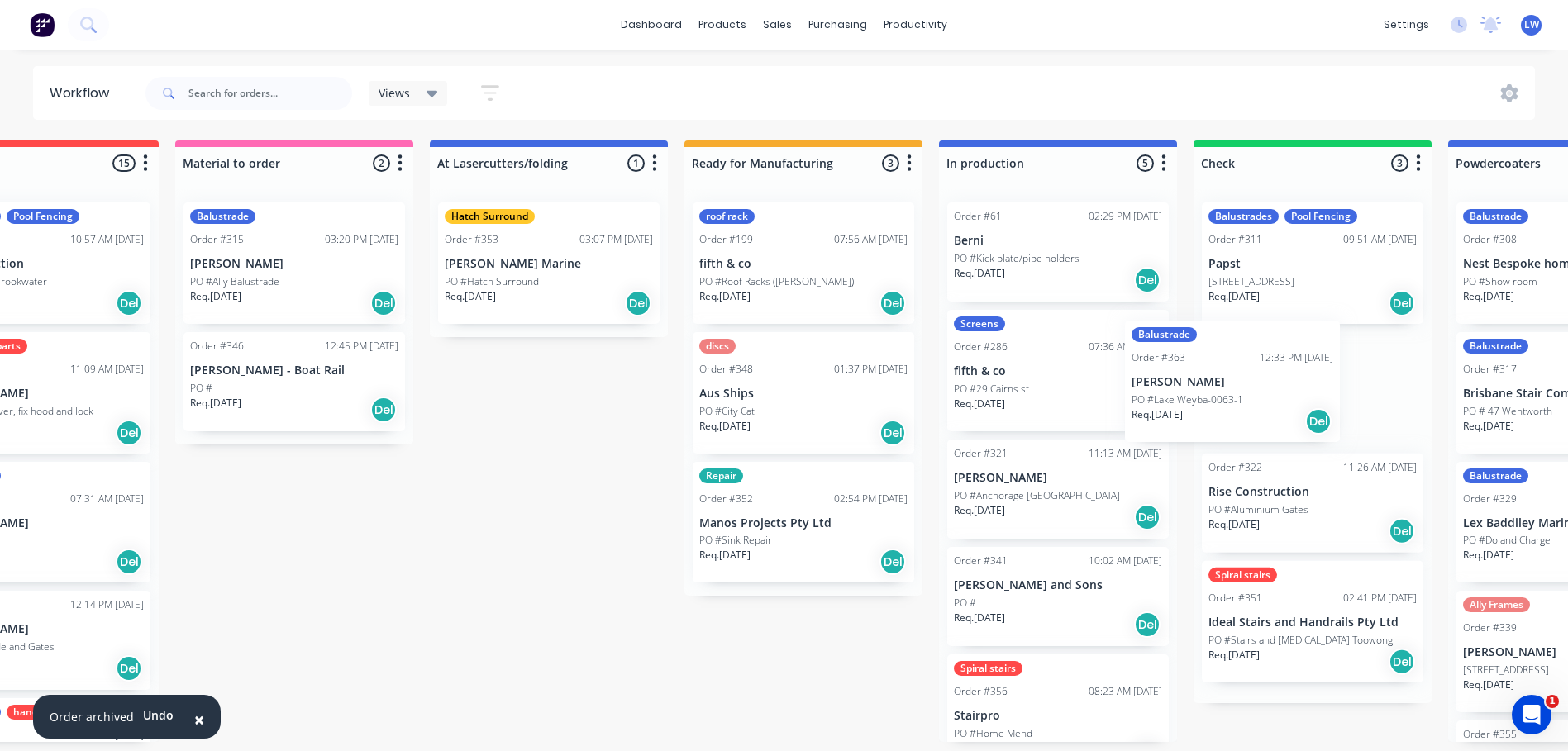
scroll to position [3, 631]
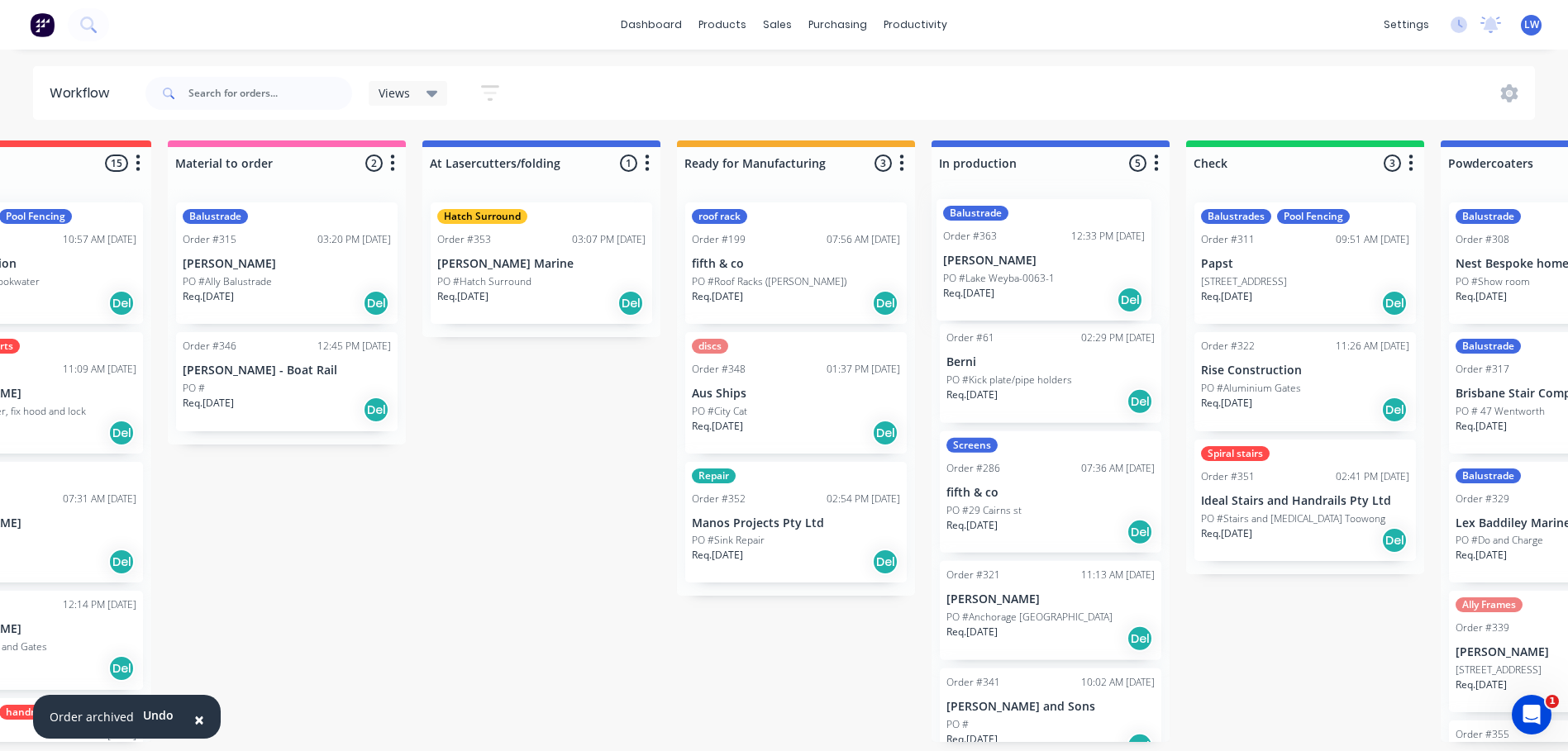
drag, startPoint x: 135, startPoint y: 669, endPoint x: 1036, endPoint y: 253, distance: 992.4
click at [1036, 253] on div "Submitted 12 Status colour #273444 hex #273444 Save Cancel Summaries Total orde…" at bounding box center [1093, 441] width 3475 height 602
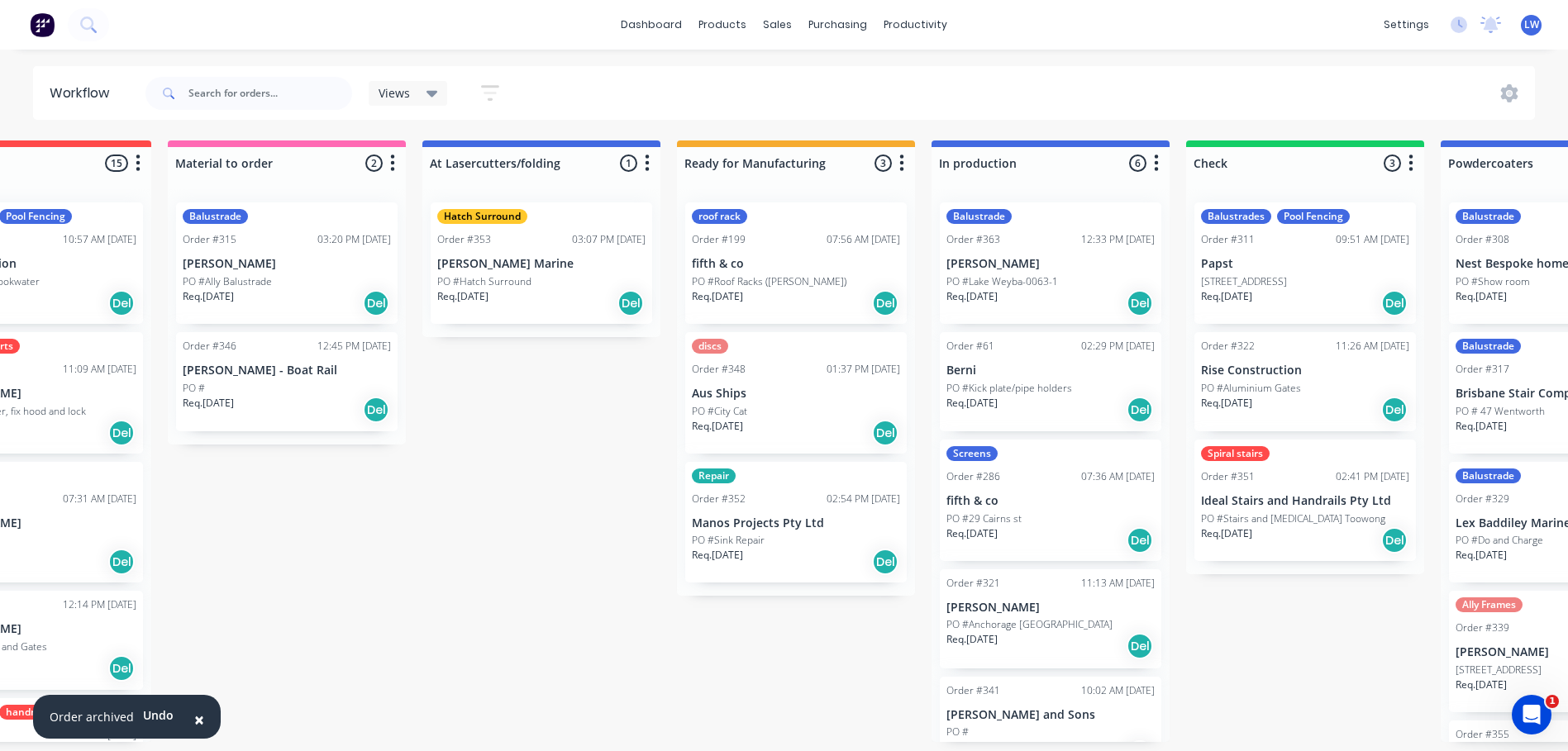
scroll to position [11, 0]
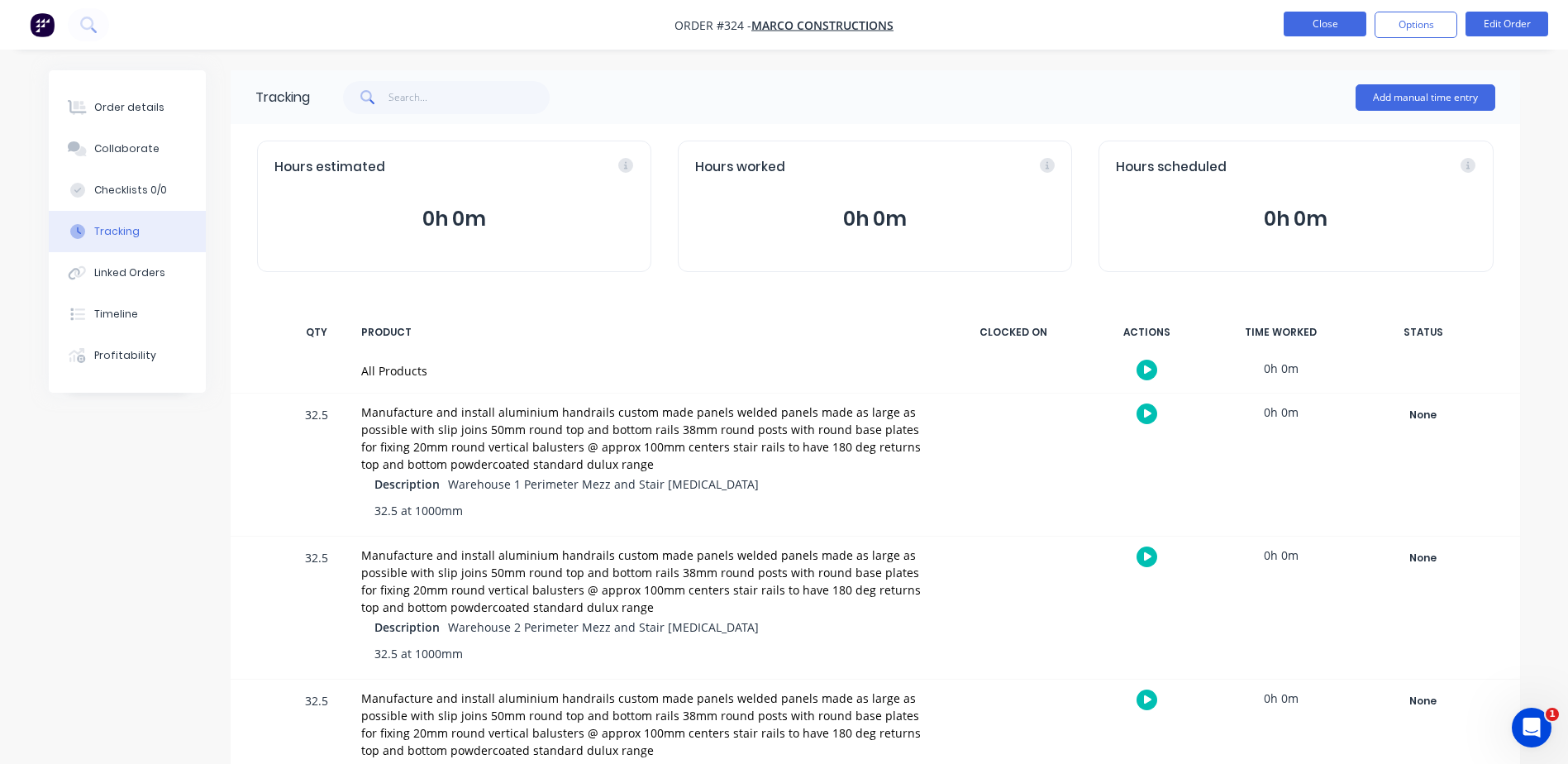
click at [1348, 30] on button "Close" at bounding box center [1325, 24] width 82 height 25
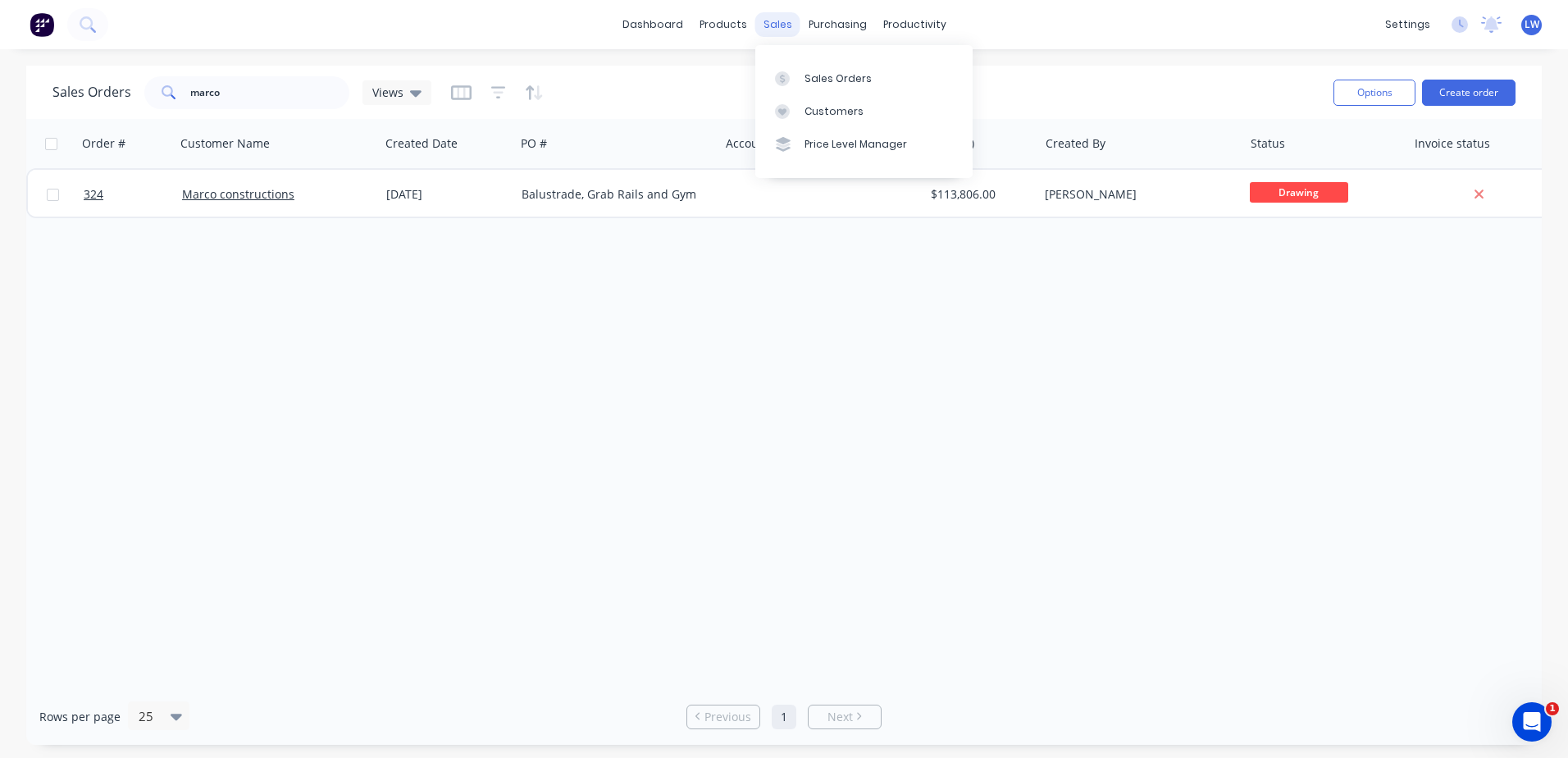
click at [782, 26] on div "sales" at bounding box center [778, 24] width 45 height 24
click at [749, 76] on div "Product Catalogue" at bounding box center [795, 78] width 101 height 15
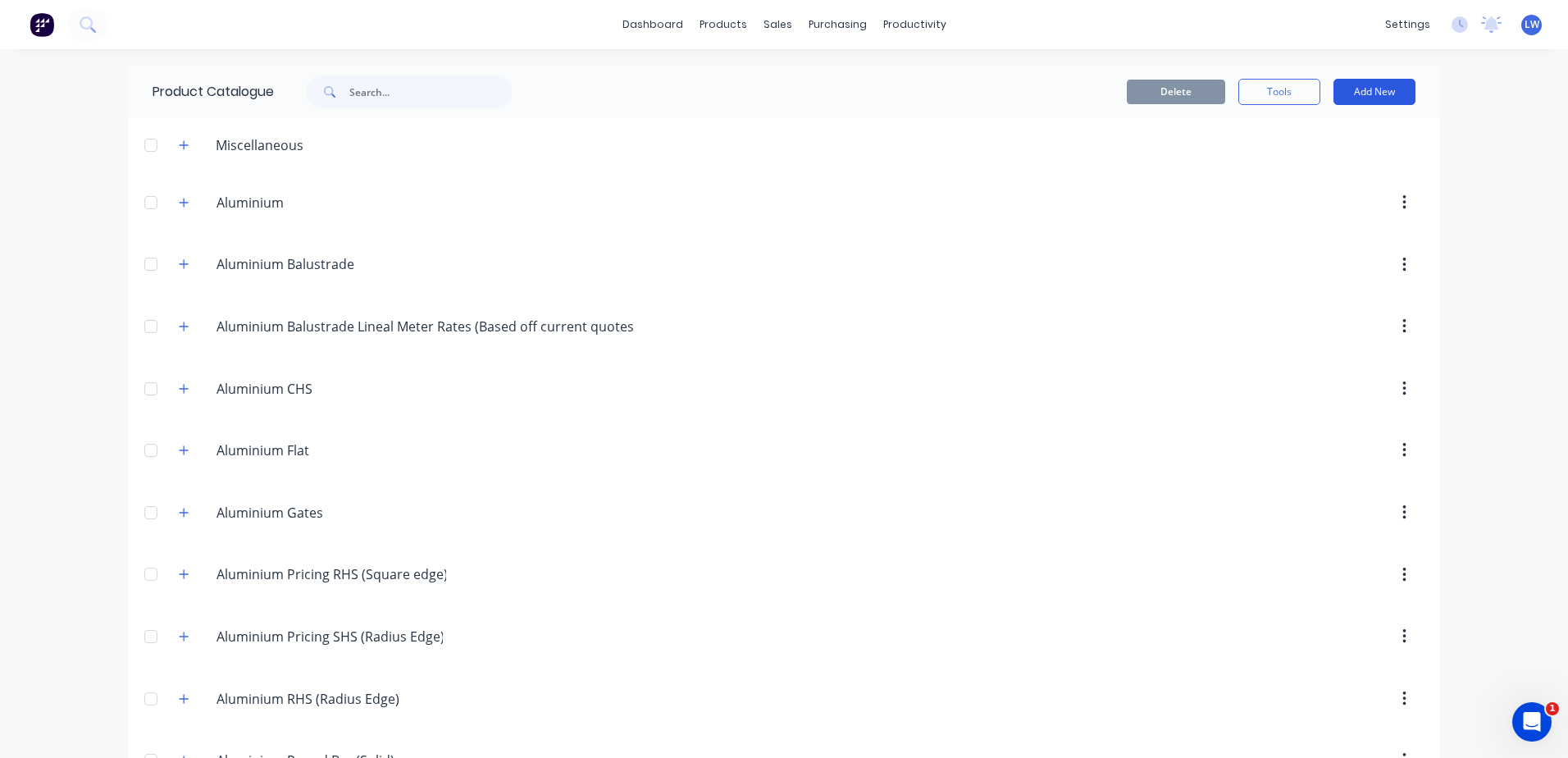
click at [1344, 94] on button "Add New" at bounding box center [1374, 92] width 82 height 26
click at [1300, 169] on div "Product" at bounding box center [1338, 167] width 127 height 23
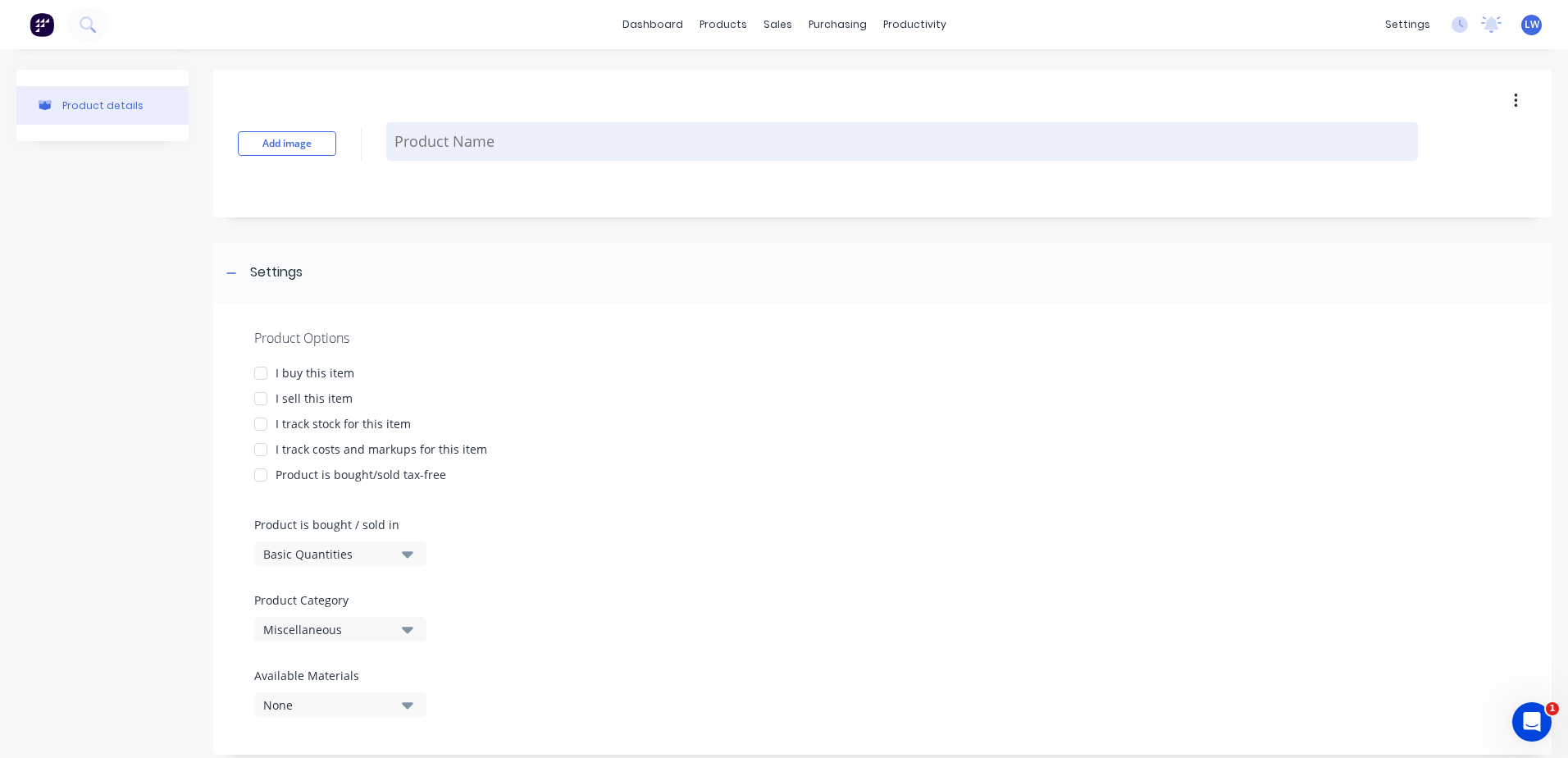
click at [422, 143] on textarea at bounding box center [901, 141] width 1032 height 39
paste textarea "Balustrade panel Manufacture and install 50 x 10 top and bottom rails 50 x 6 ve…"
type textarea "x"
type textarea "Balustrade panel Manufacture and install 50 x 10 top and bottom rails 50 x 6 ve…"
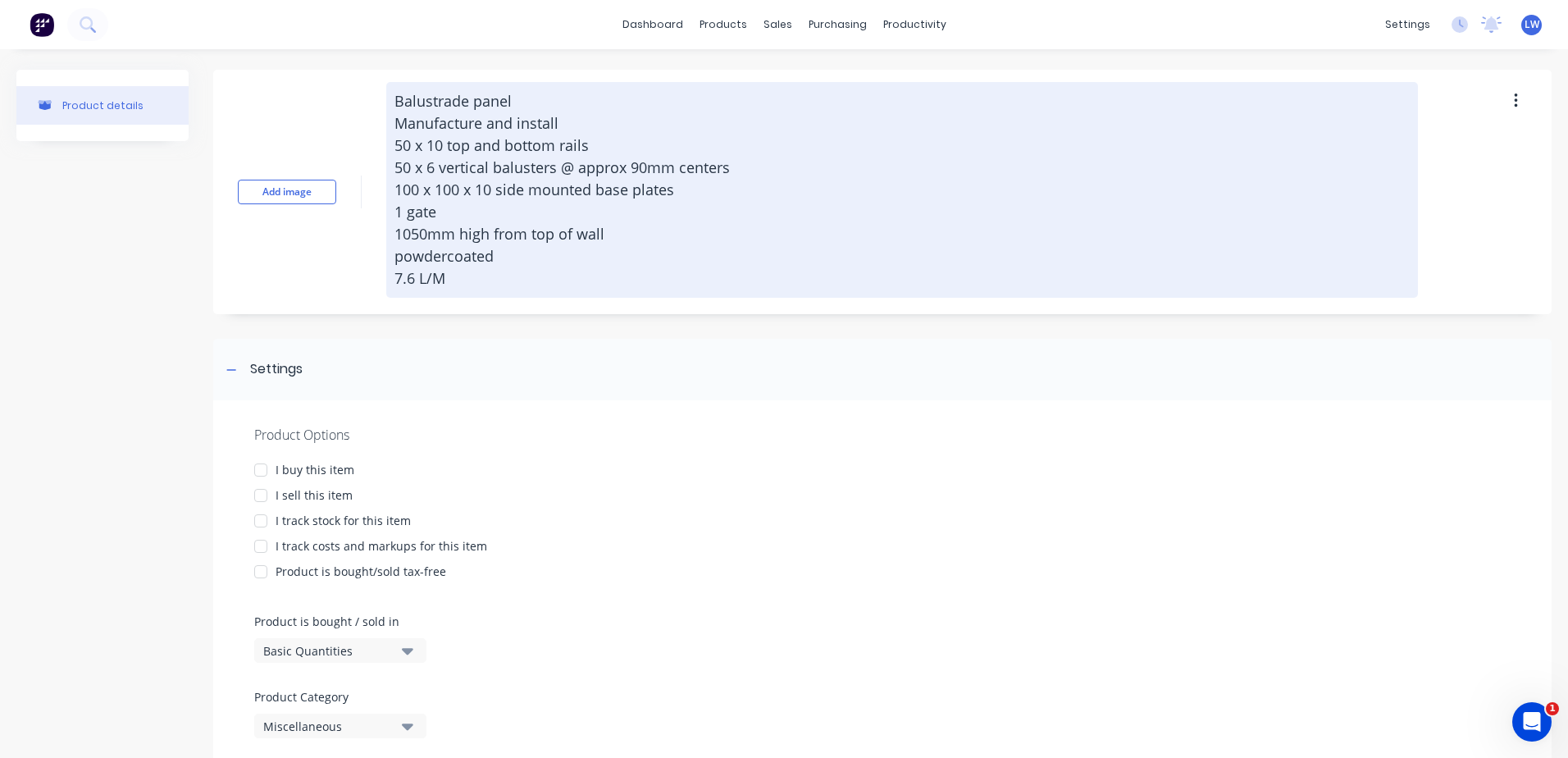
click at [427, 99] on textarea "Balustrade panel Manufacture and install 50 x 10 top and bottom rails 50 x 6 ve…" at bounding box center [901, 189] width 1032 height 215
type textarea "x"
type textarea "Balustrade panel Manufacture and install 50 x 10 top and bottom rails 50 x 6 ve…"
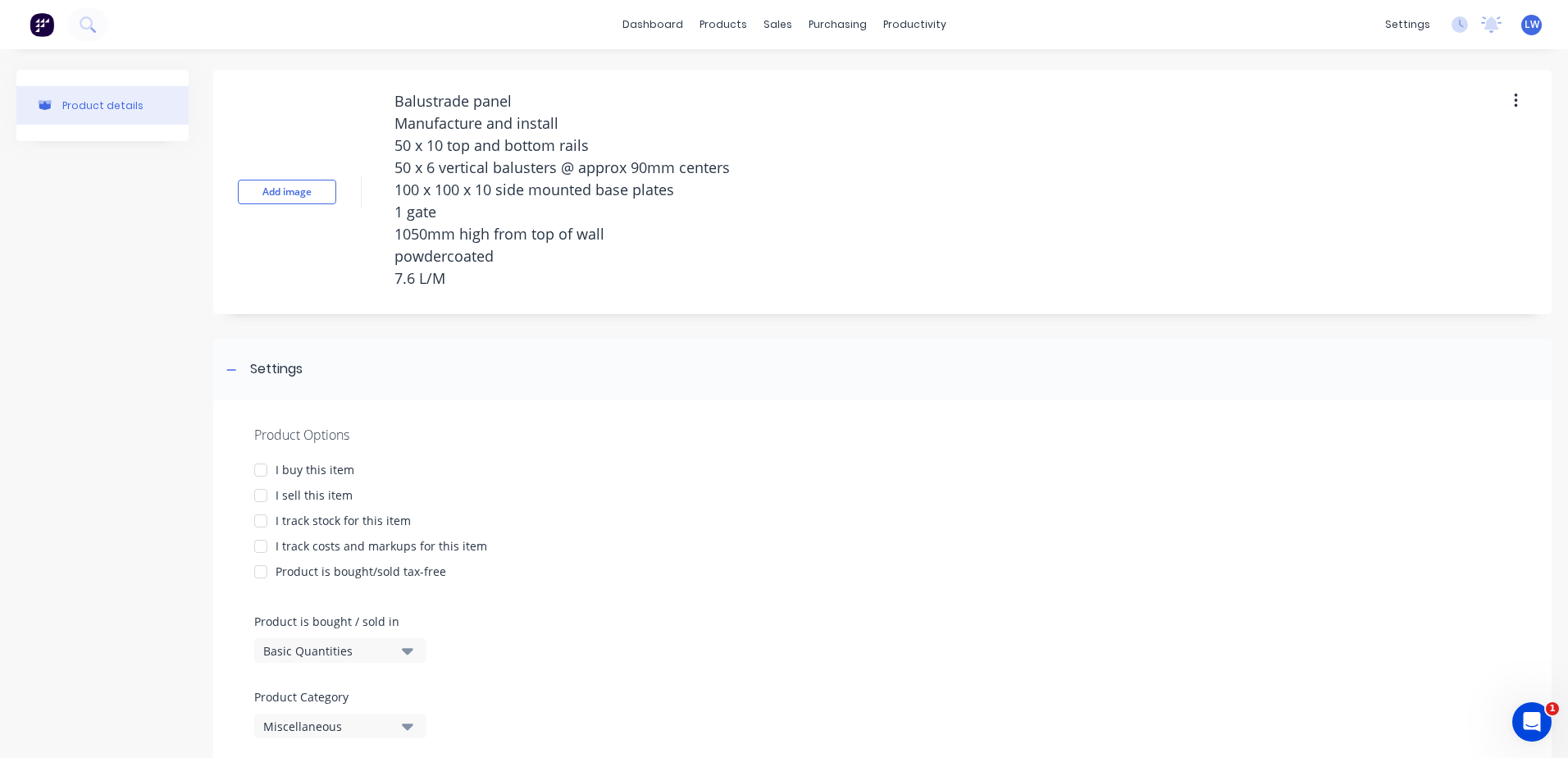
click at [257, 472] on div at bounding box center [261, 470] width 33 height 33
click at [264, 492] on div at bounding box center [261, 496] width 33 height 33
click at [261, 469] on div at bounding box center [261, 470] width 33 height 33
click at [257, 548] on div at bounding box center [261, 547] width 33 height 33
type textarea "x"
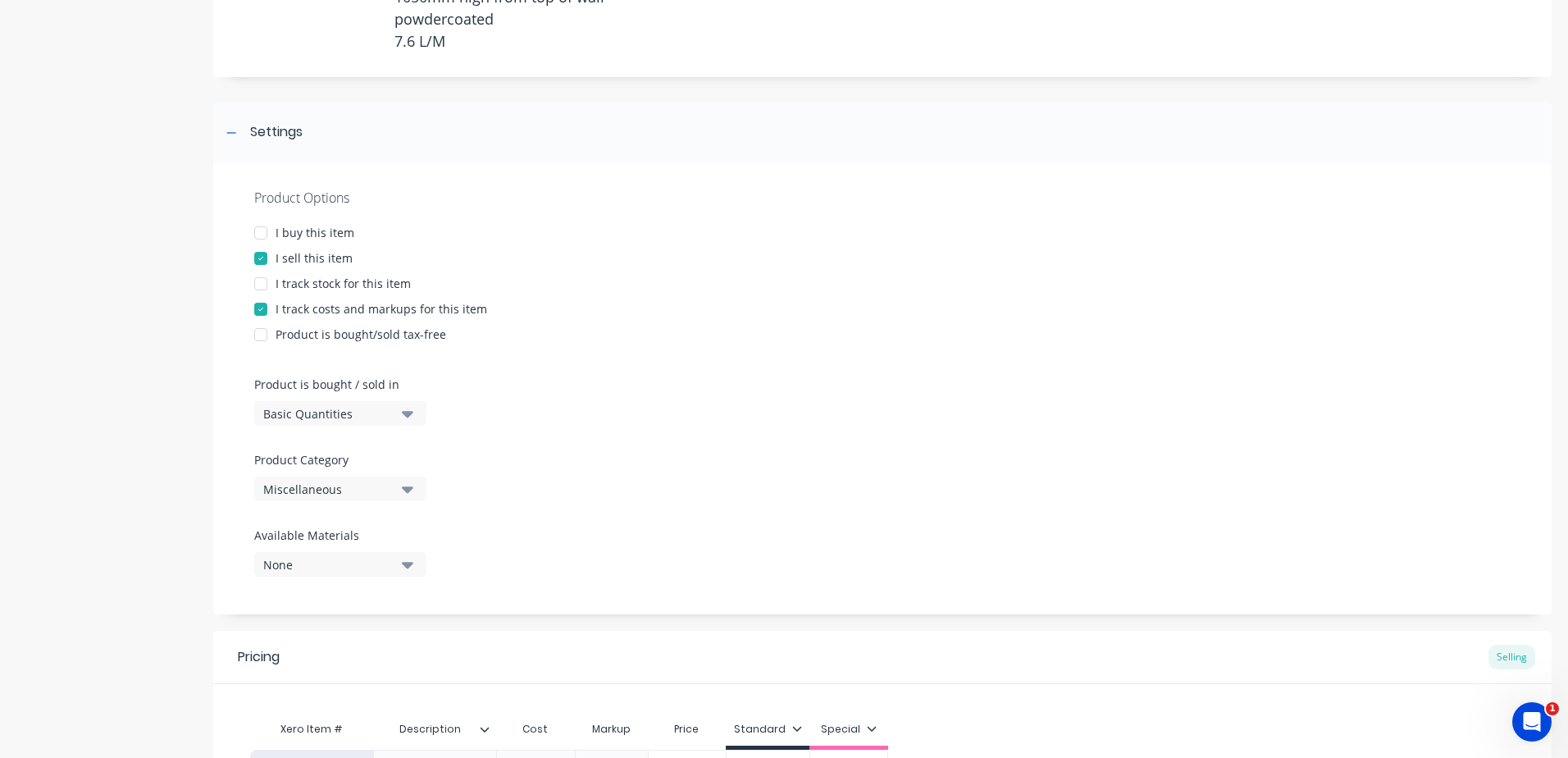
scroll to position [246, 0]
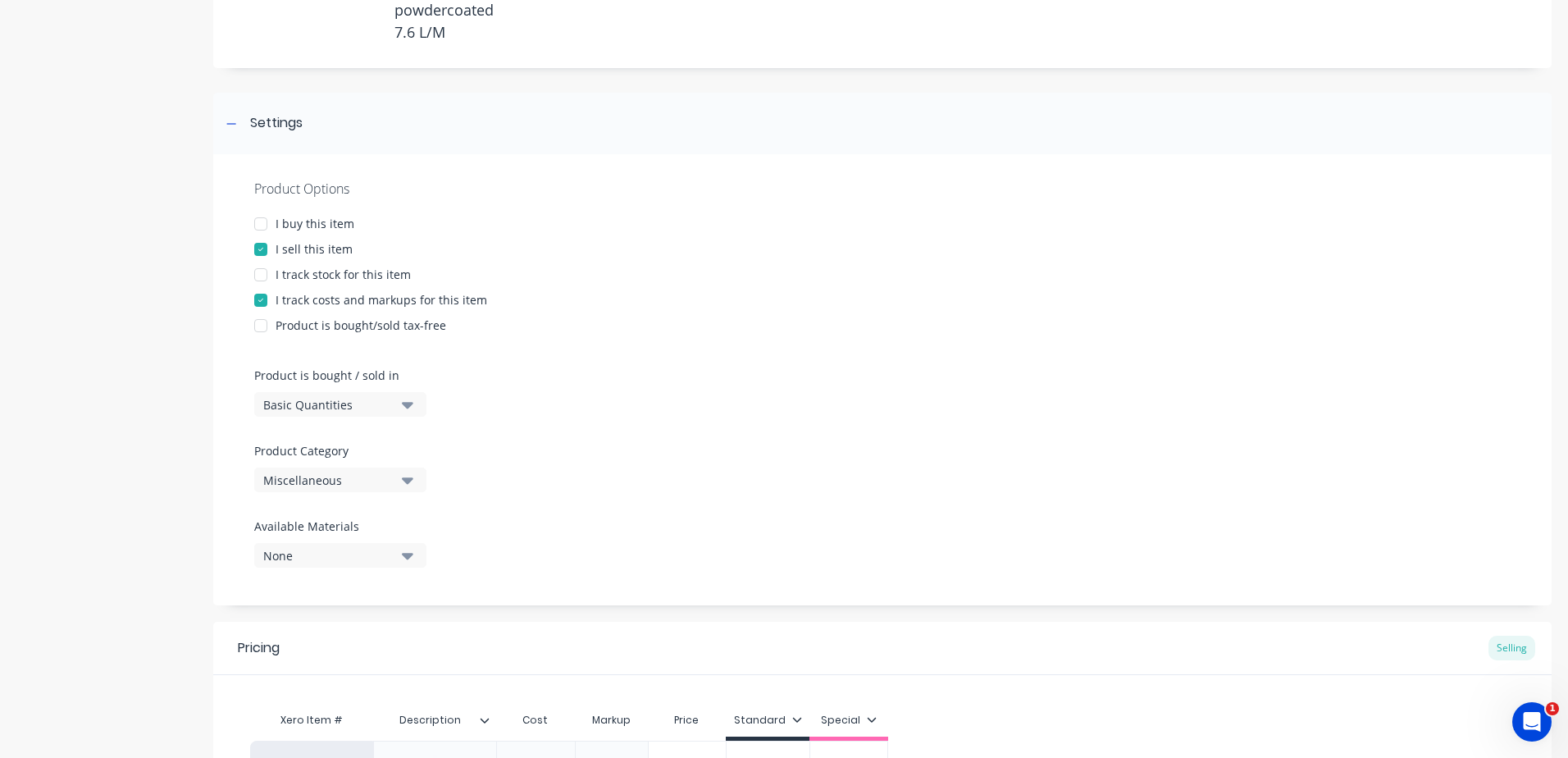
type textarea "Balustrade panel Manufacture and install 50 x 10 top and bottom rails 50 x 6 ve…"
type textarea "x"
type textarea "Balustrade panel Manufacture and install 50 x 10 top and bottom rails 50 x 6 ve…"
click at [419, 484] on button "Miscellaneous" at bounding box center [340, 479] width 172 height 24
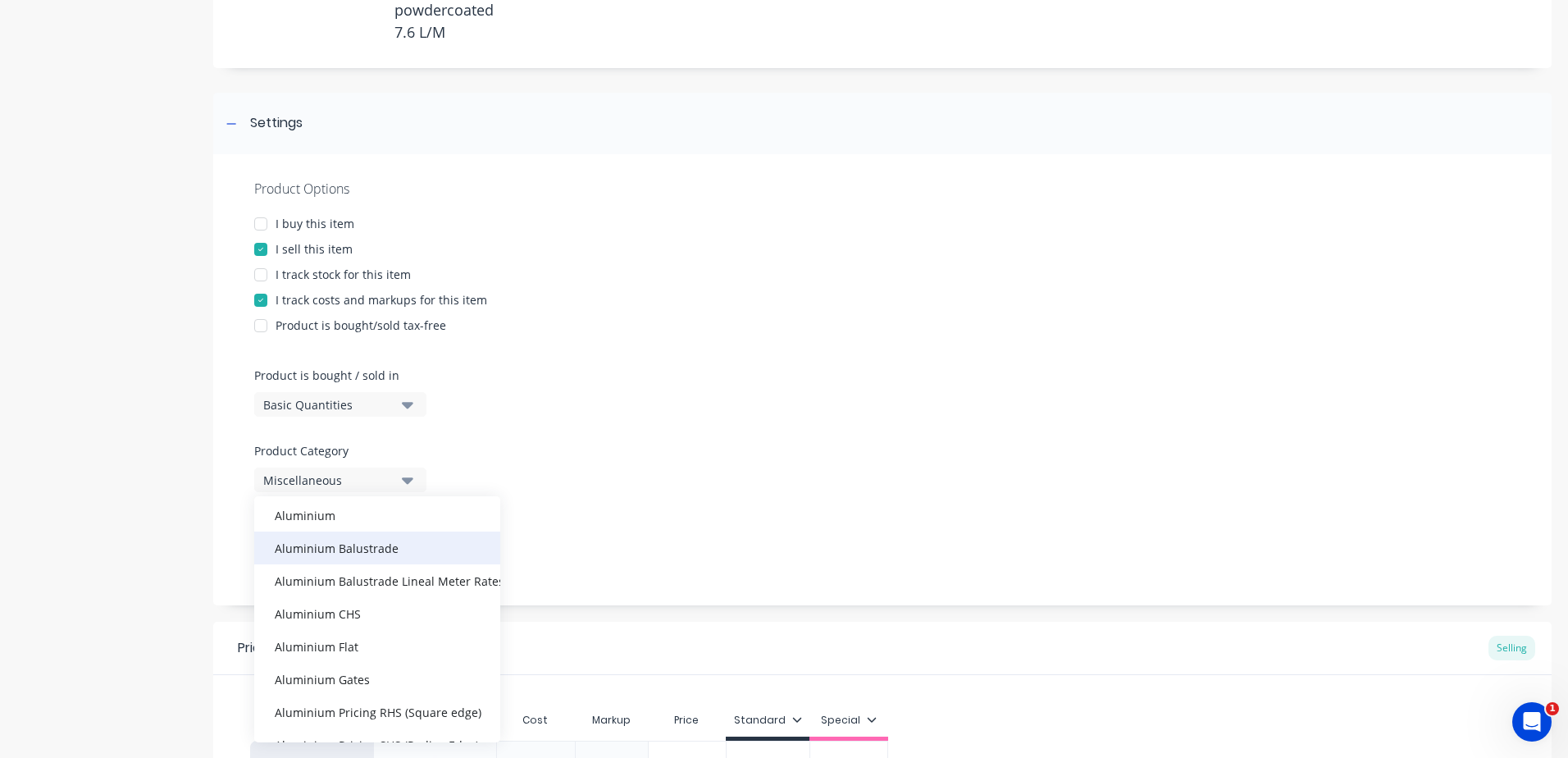
scroll to position [328, 0]
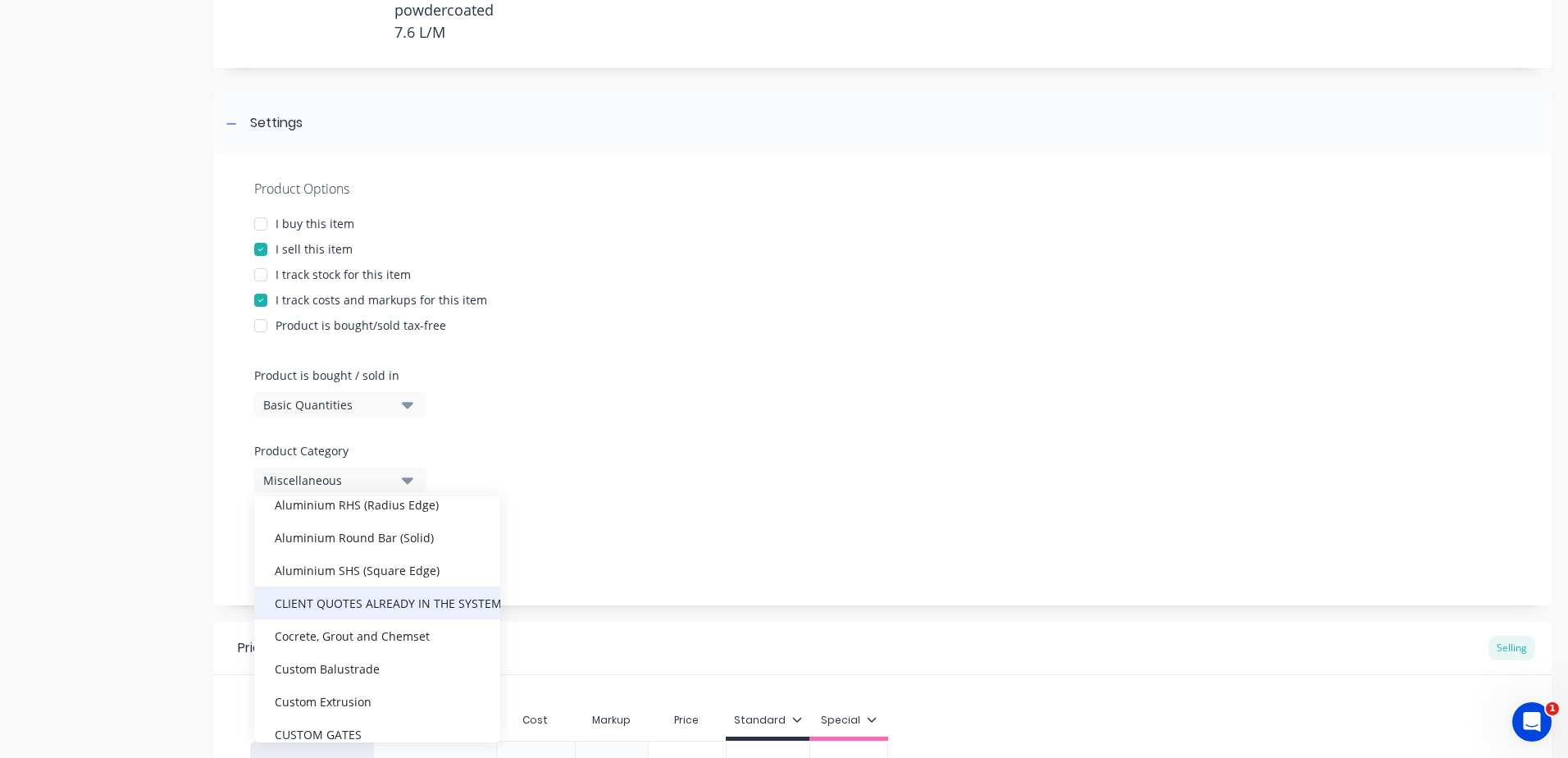
click at [374, 604] on div "CLIENT QUOTES ALREADY IN THE SYSTEM PRIOR TO [DATE]" at bounding box center [377, 603] width 246 height 33
type textarea "x"
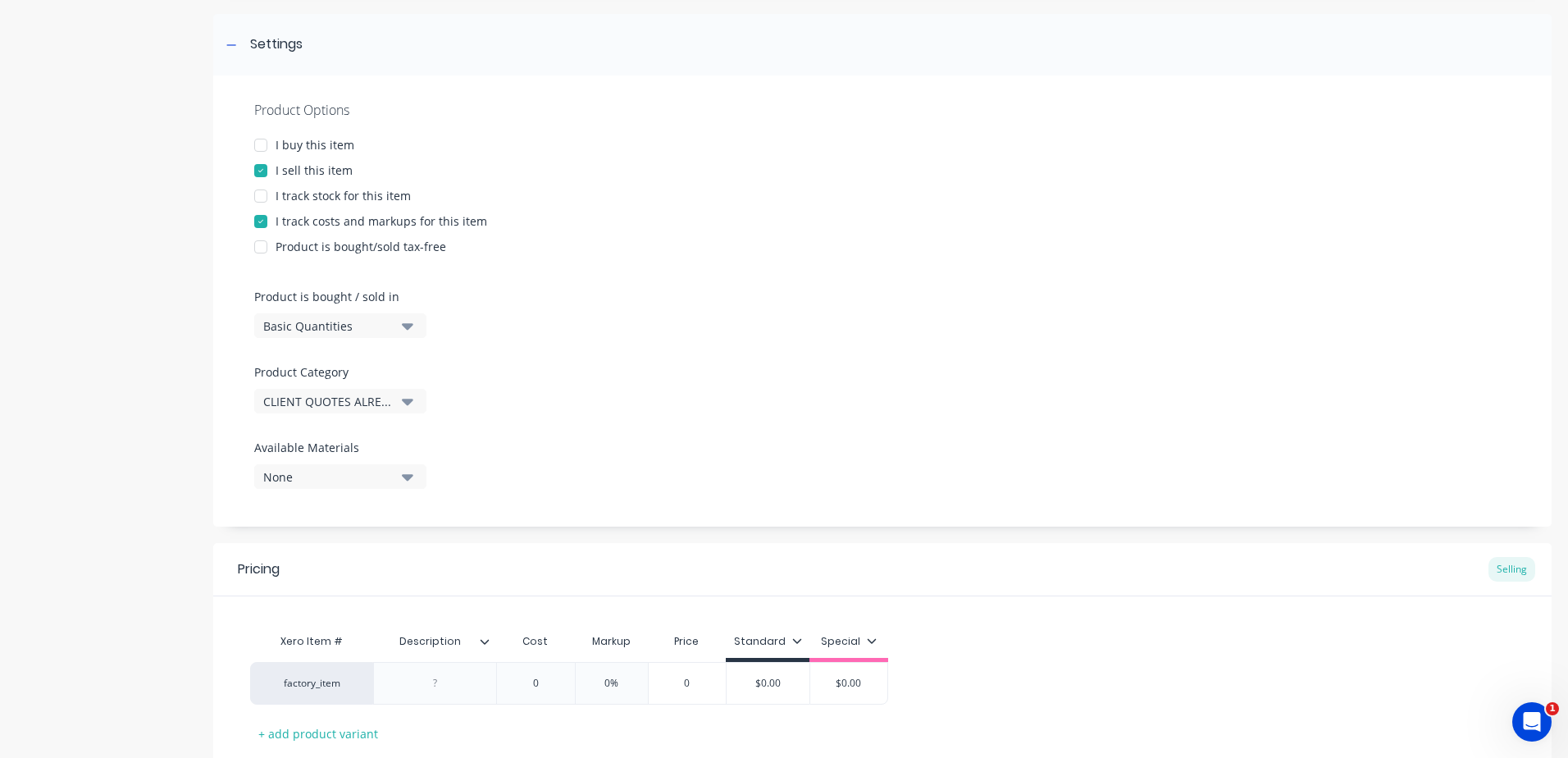
scroll to position [434, 0]
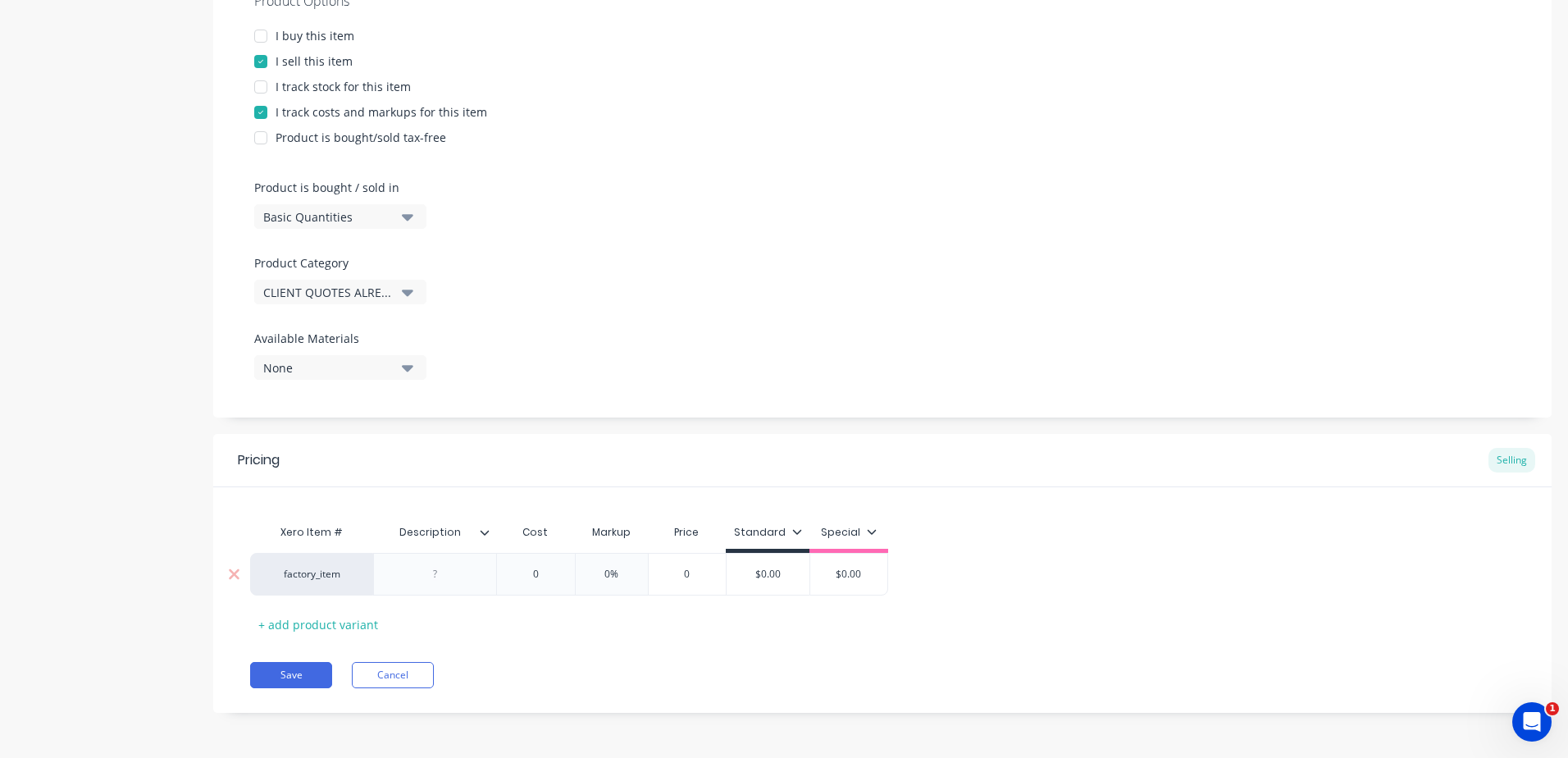
click at [457, 578] on div at bounding box center [436, 574] width 82 height 21
paste div
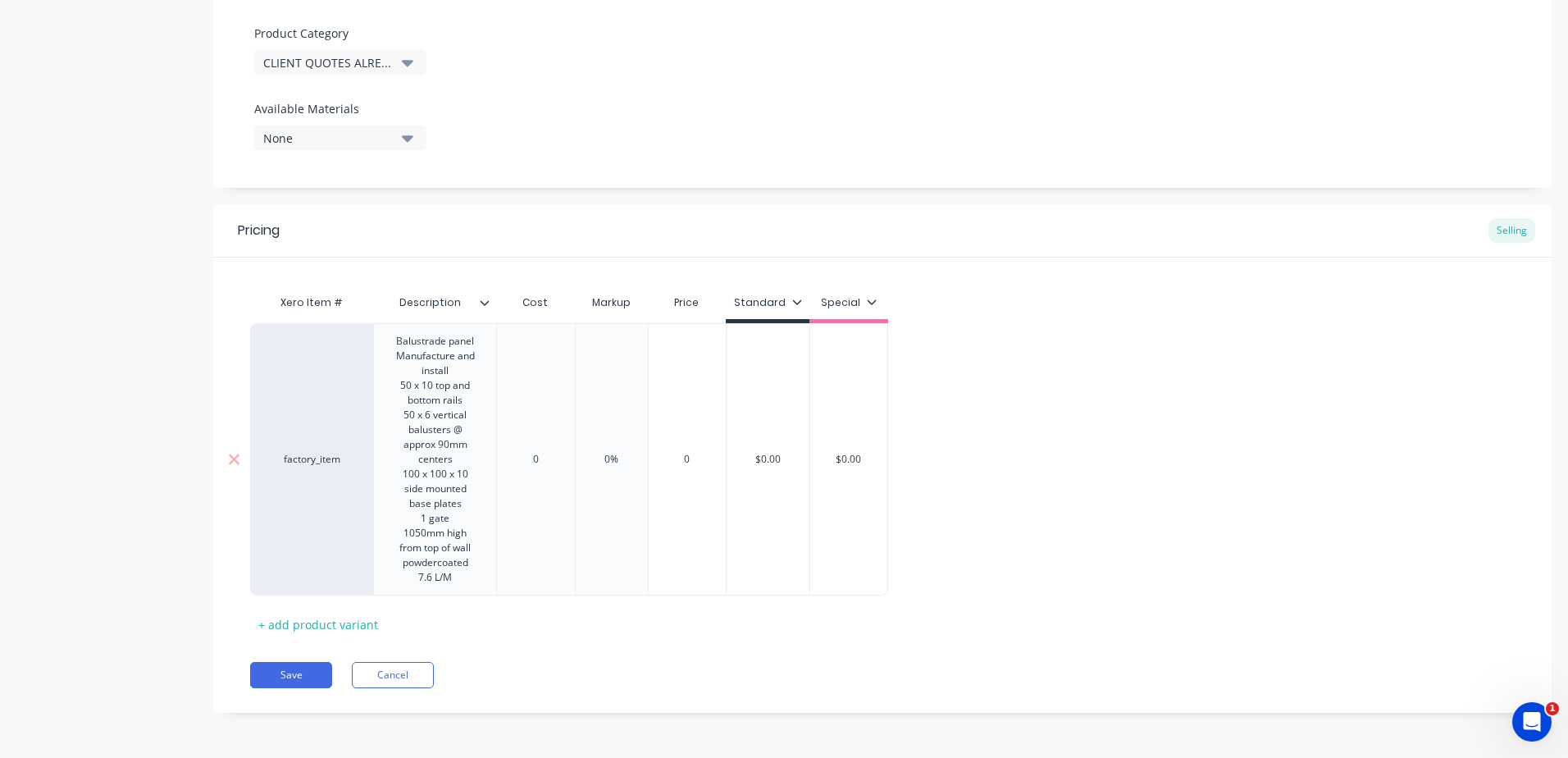
click at [555, 460] on div "0" at bounding box center [536, 459] width 82 height 41
type textarea "x"
type input "0"
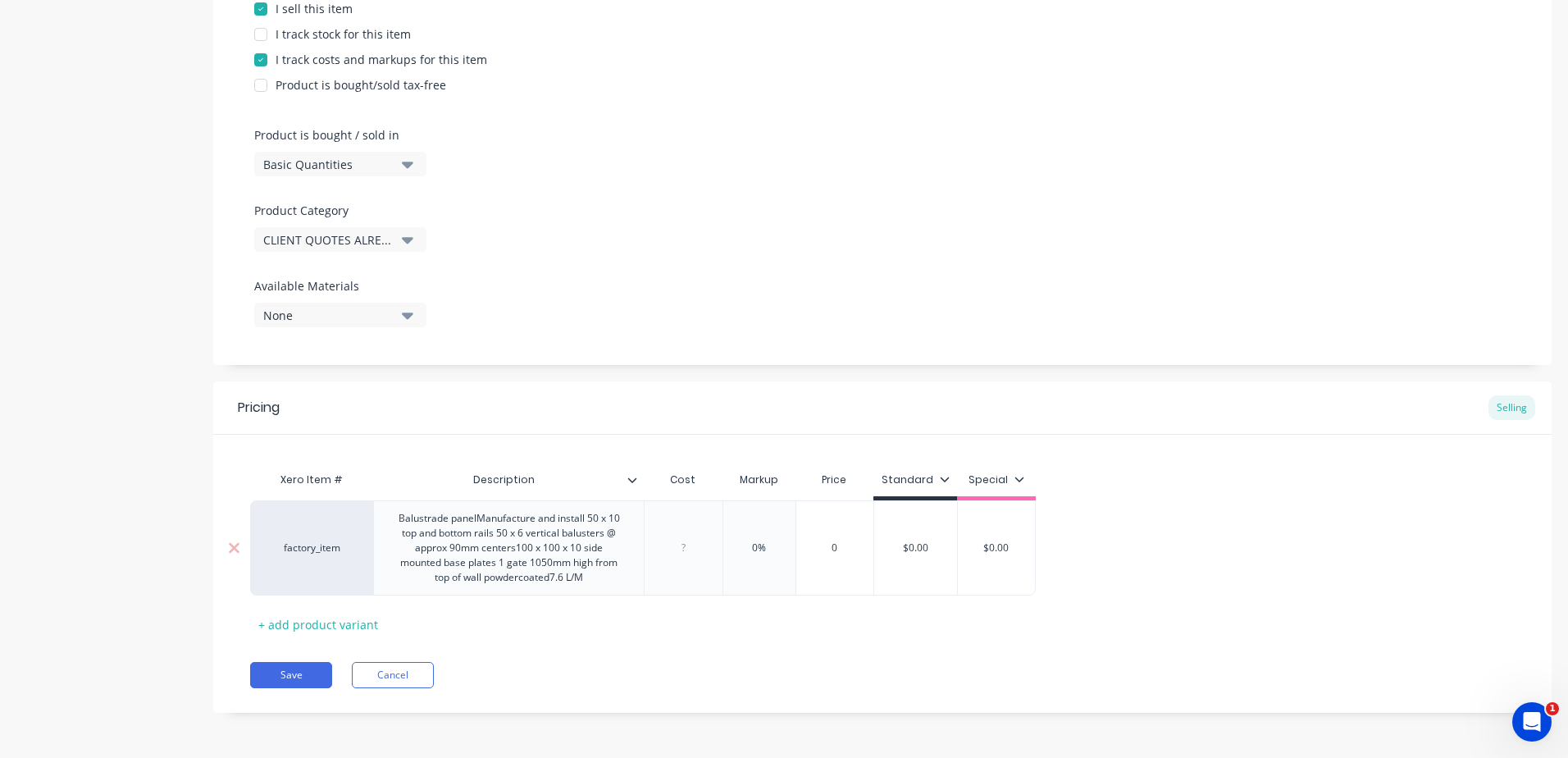
type textarea "x"
type input "3"
type textarea "x"
type input "39"
type textarea "x"
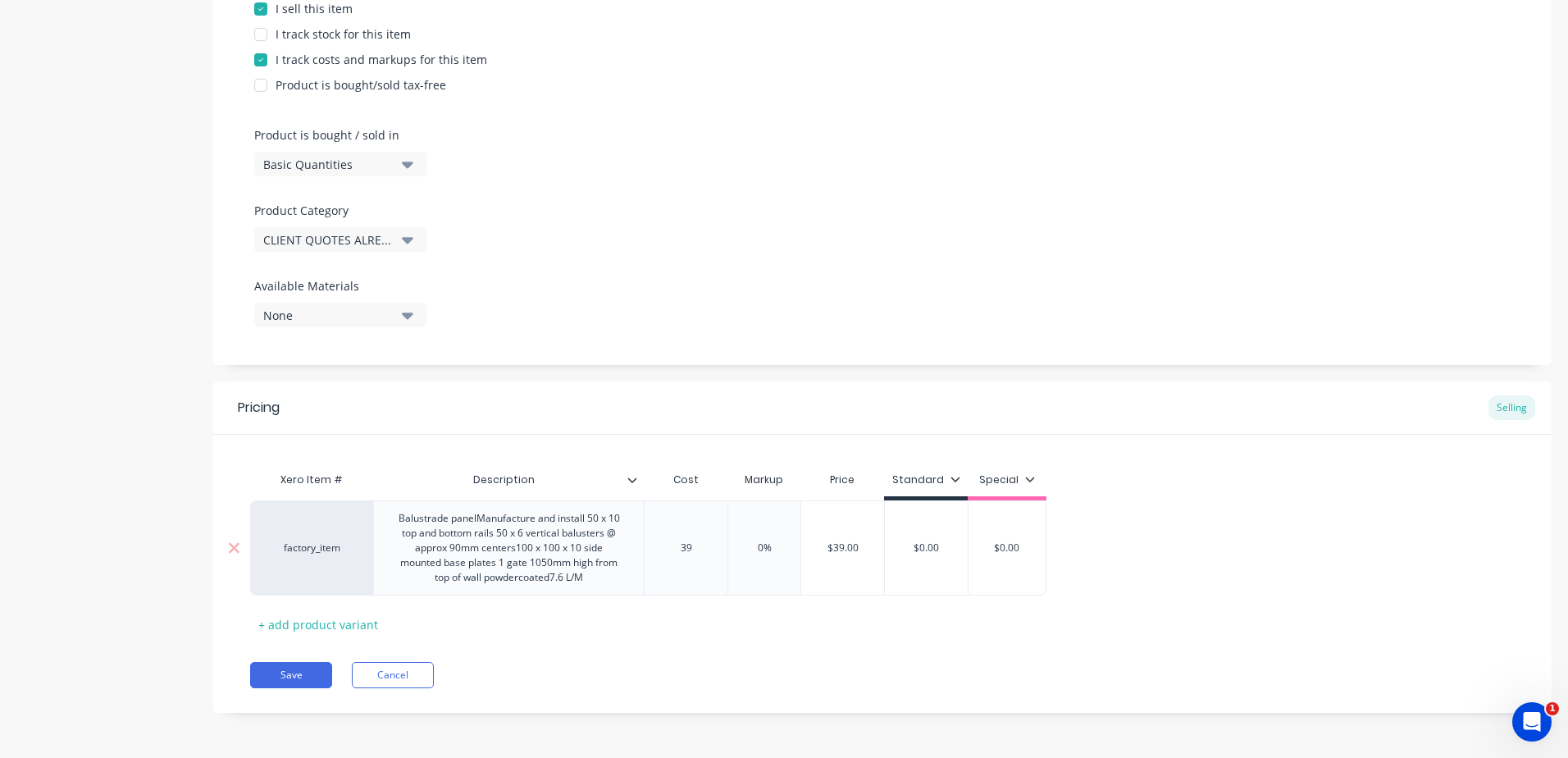
type input "395"
type textarea "x"
type input "3952"
type input "0%"
drag, startPoint x: 784, startPoint y: 547, endPoint x: 676, endPoint y: 535, distance: 108.7
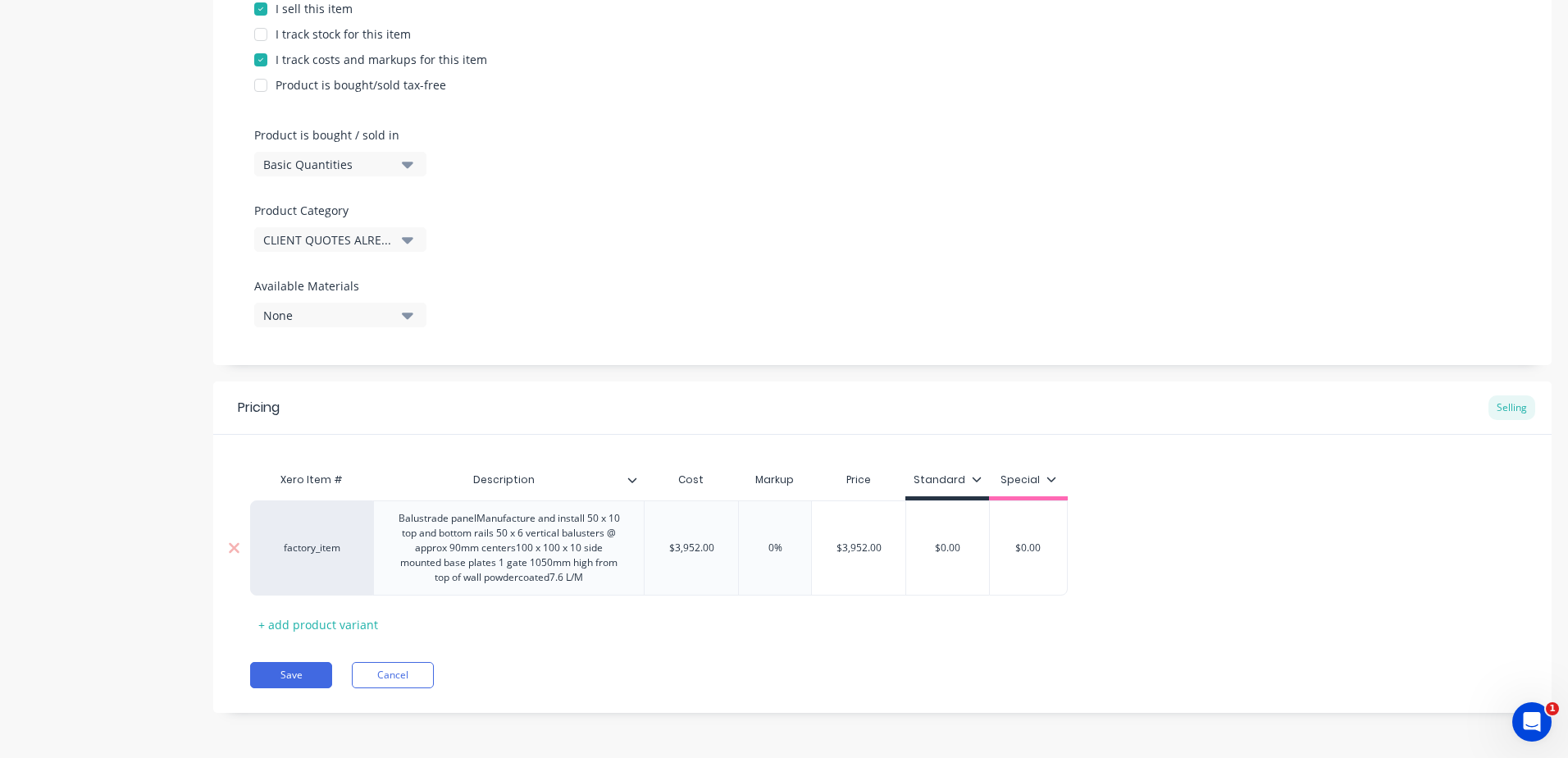
click at [671, 542] on div "factory_item Balustrade panelManufacture and install 50 x 10 top and bottom rai…" at bounding box center [659, 548] width 818 height 95
type textarea "x"
type input "2"
type textarea "x"
type input "25"
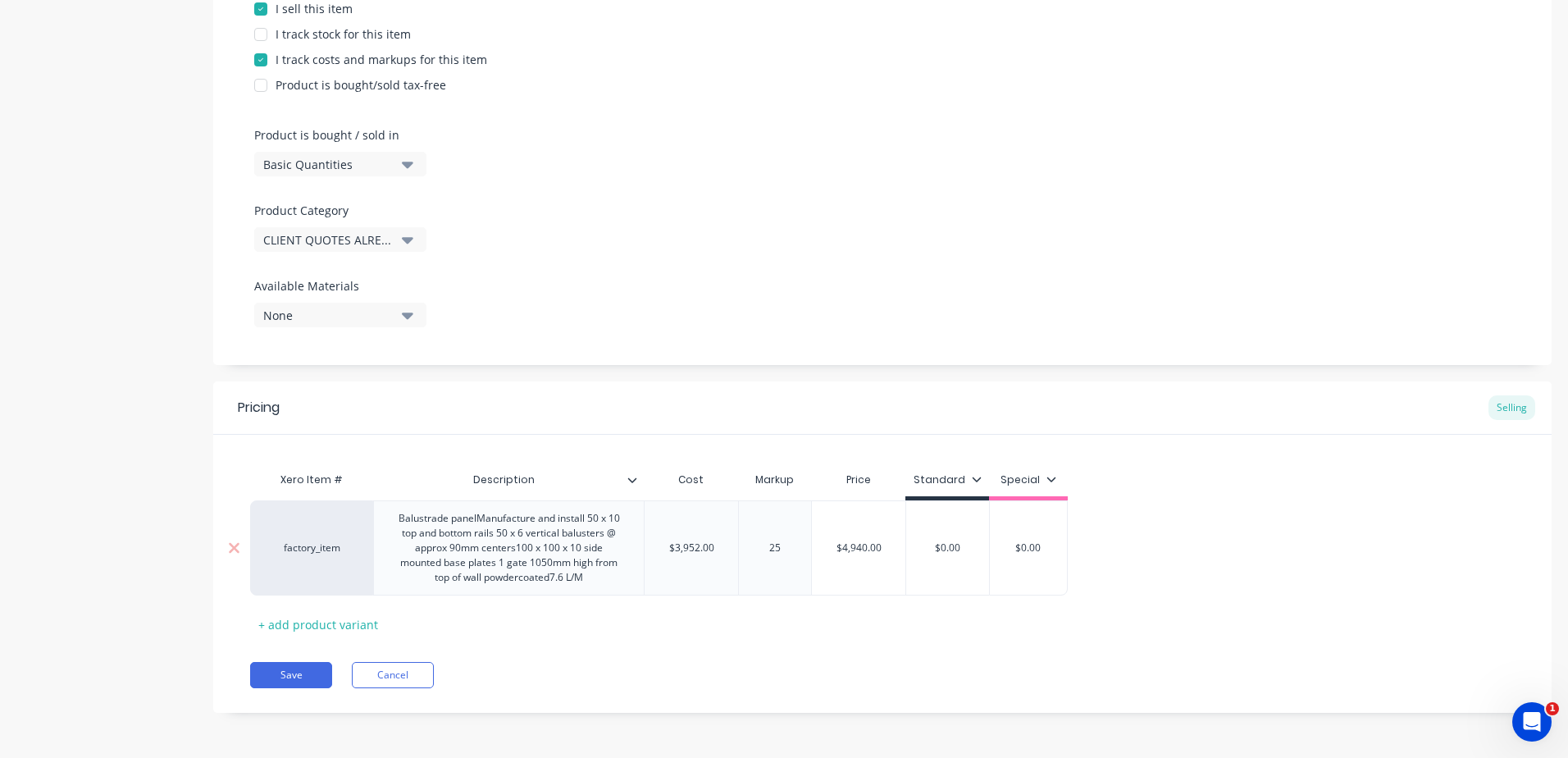
type input "$0.00"
drag, startPoint x: 960, startPoint y: 545, endPoint x: 881, endPoint y: 551, distance: 79.2
click at [881, 551] on div "factory_item Balustrade panelManufacture and install 50 x 10 top and bottom rai…" at bounding box center [659, 548] width 818 height 95
type textarea "x"
type input "4"
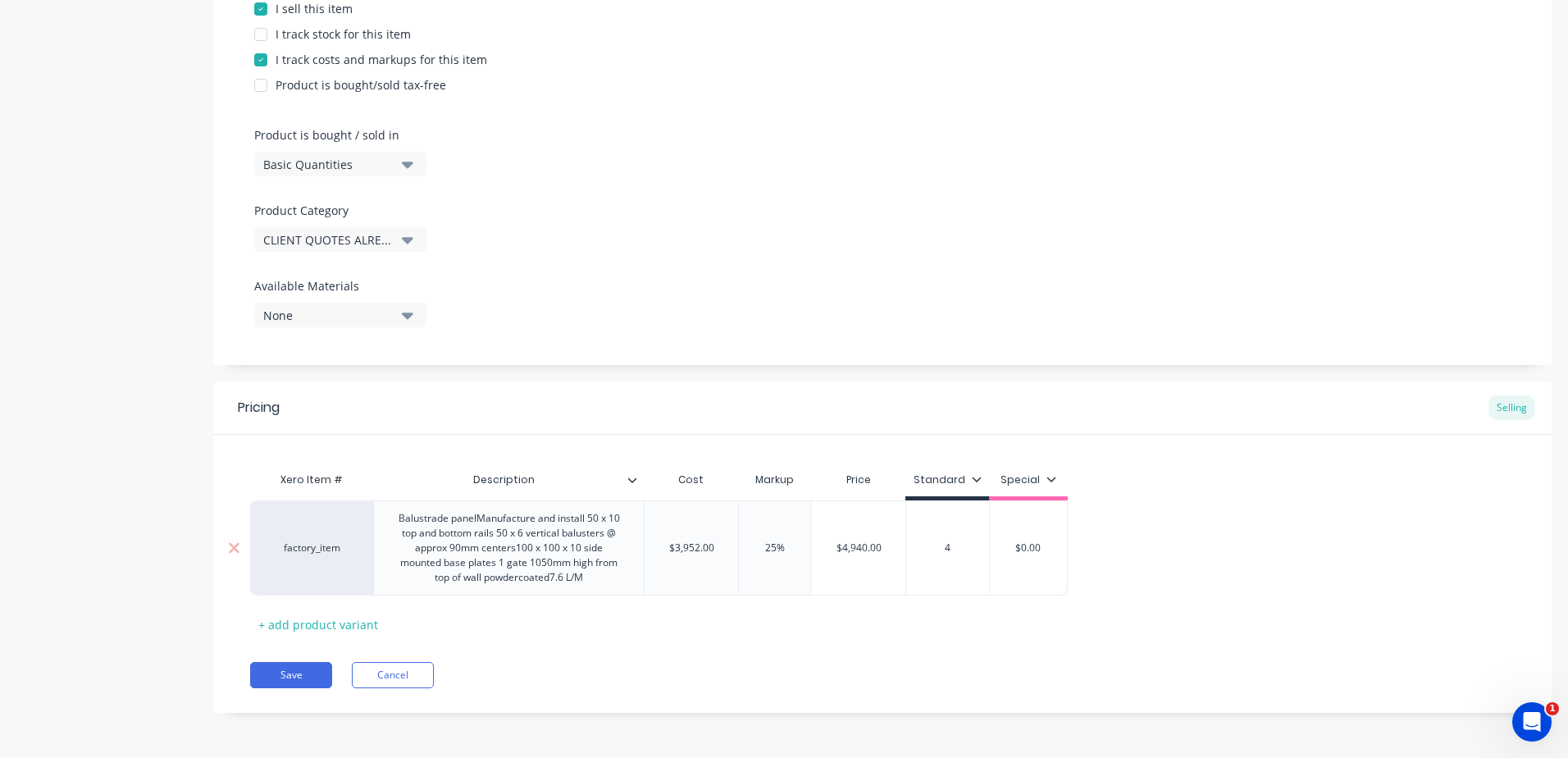
type textarea "x"
type input "49"
type textarea "x"
type input "494"
type textarea "x"
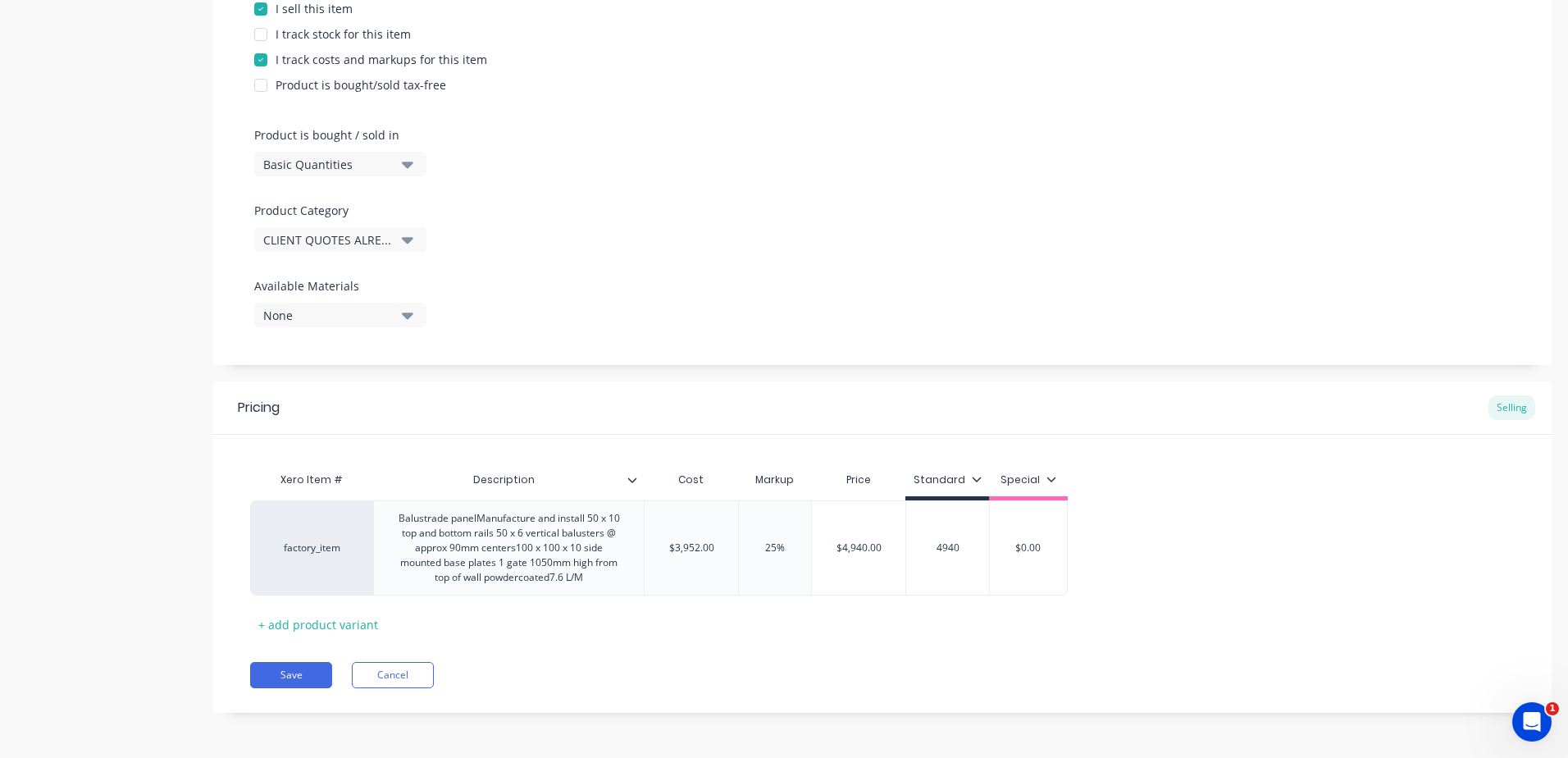
type input "4940"
click at [897, 641] on div "Pricing Selling Xero Item # Description Cost Markup Price Standard Special fact…" at bounding box center [883, 547] width 1339 height 331
click at [294, 670] on button "Save" at bounding box center [291, 674] width 82 height 26
type textarea "x"
